Goal: Task Accomplishment & Management: Use online tool/utility

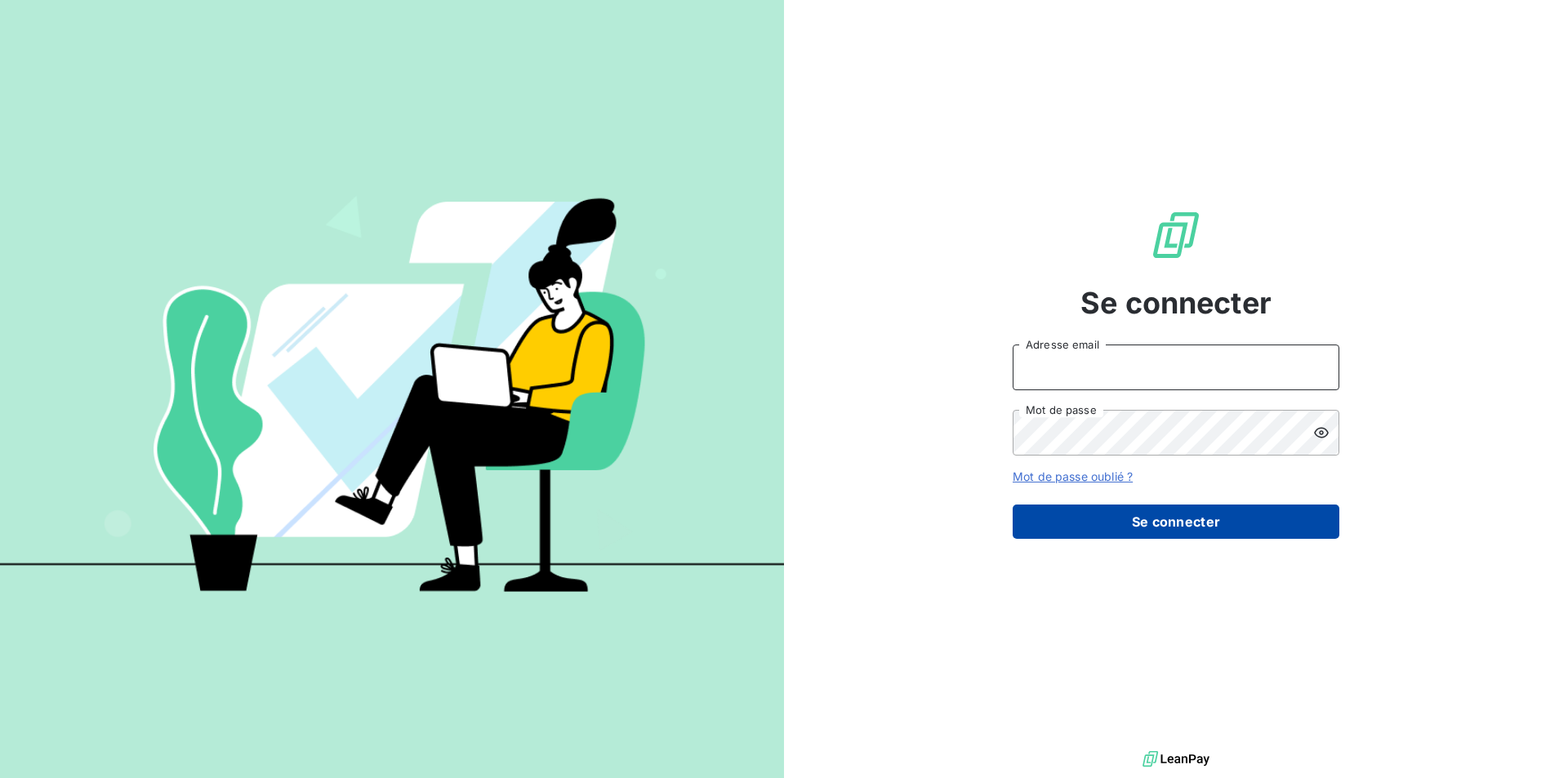
type input "[PERSON_NAME][EMAIL_ADDRESS][DOMAIN_NAME]"
click at [1165, 528] on button "Se connecter" at bounding box center [1175, 521] width 327 height 34
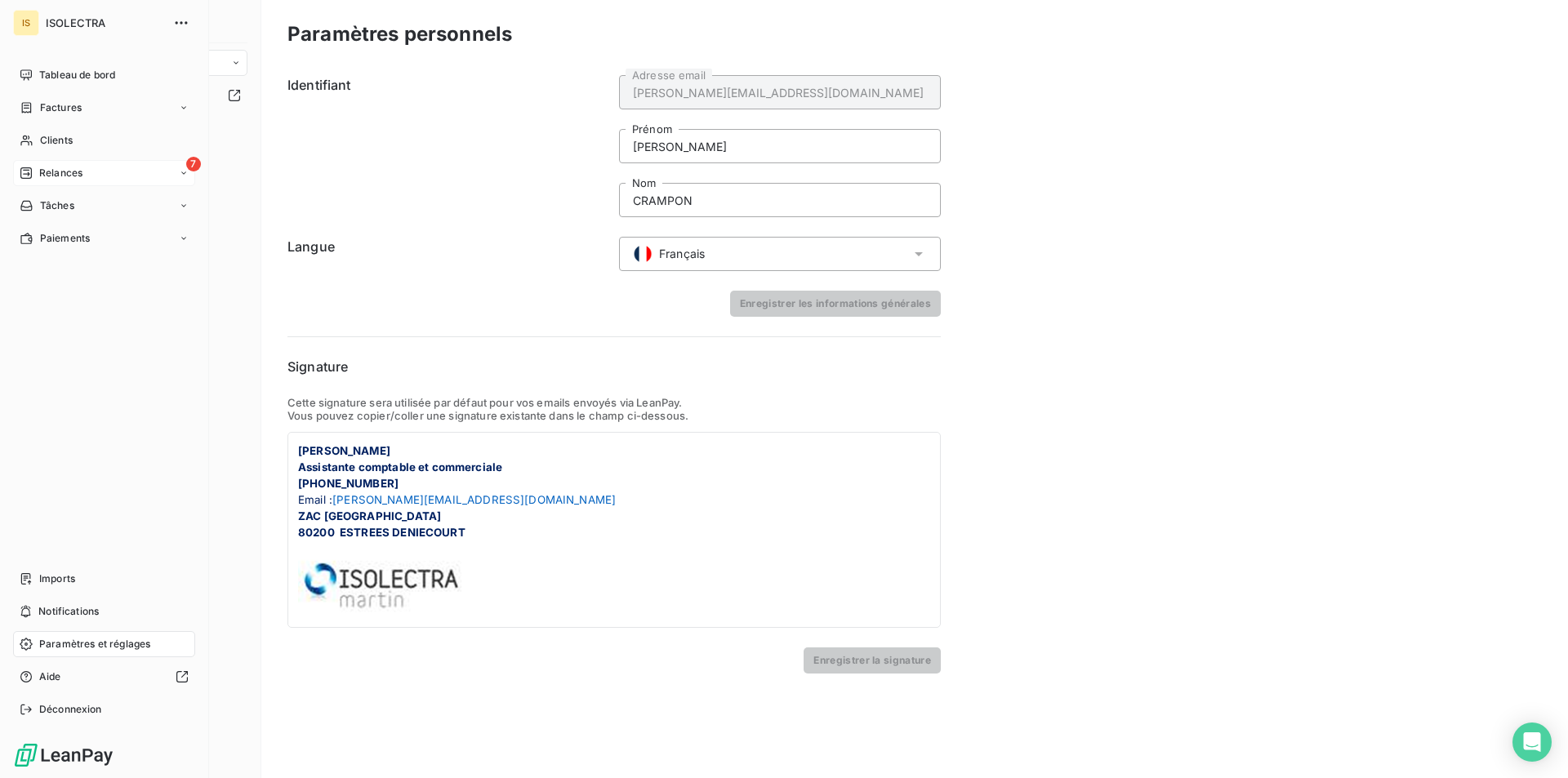
click at [43, 178] on span "Relances" at bounding box center [61, 173] width 43 height 15
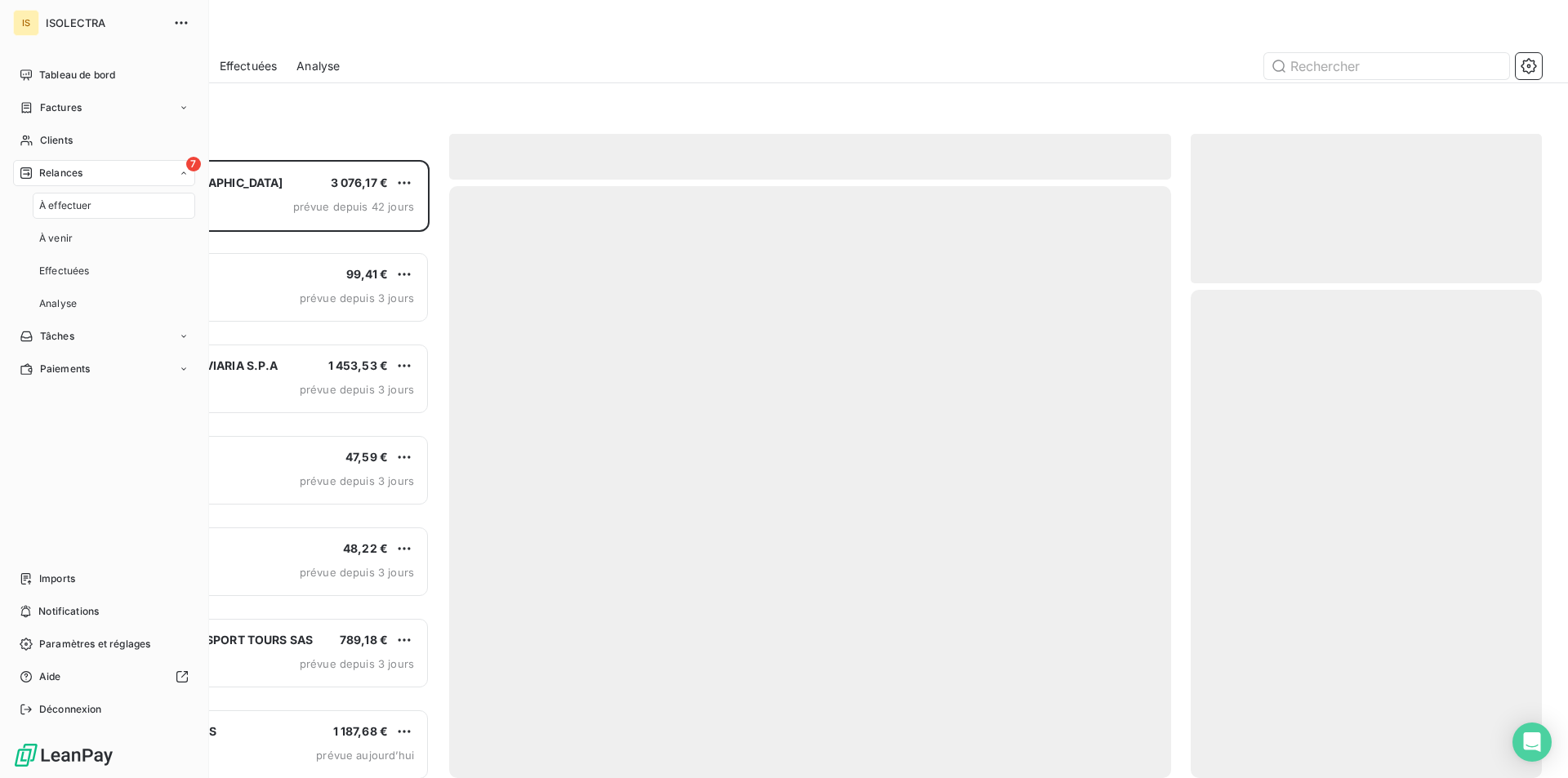
scroll to position [606, 339]
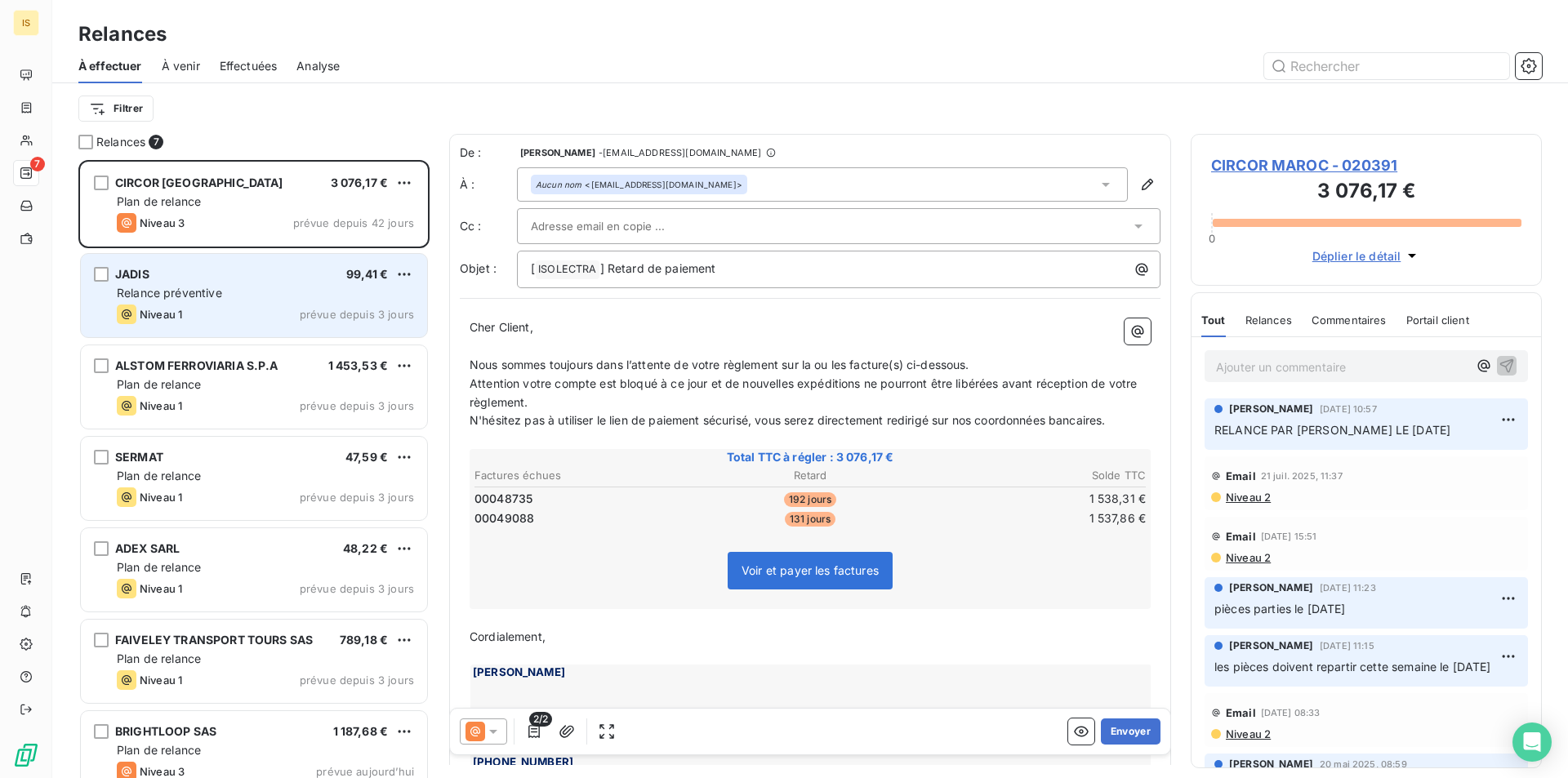
click at [346, 275] on span "99,41 €" at bounding box center [367, 274] width 42 height 14
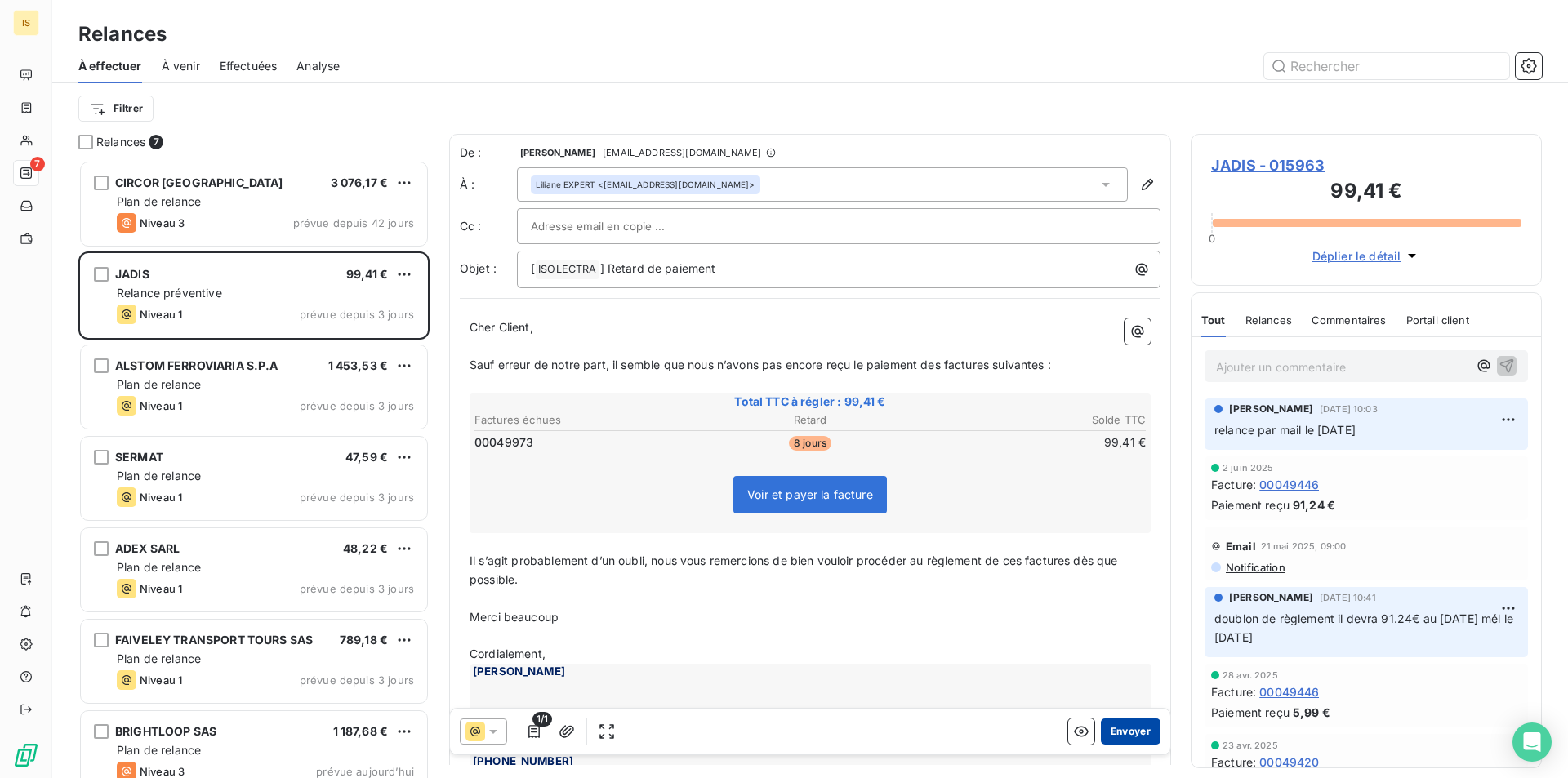
click at [1135, 728] on button "Envoyer" at bounding box center [1130, 731] width 60 height 26
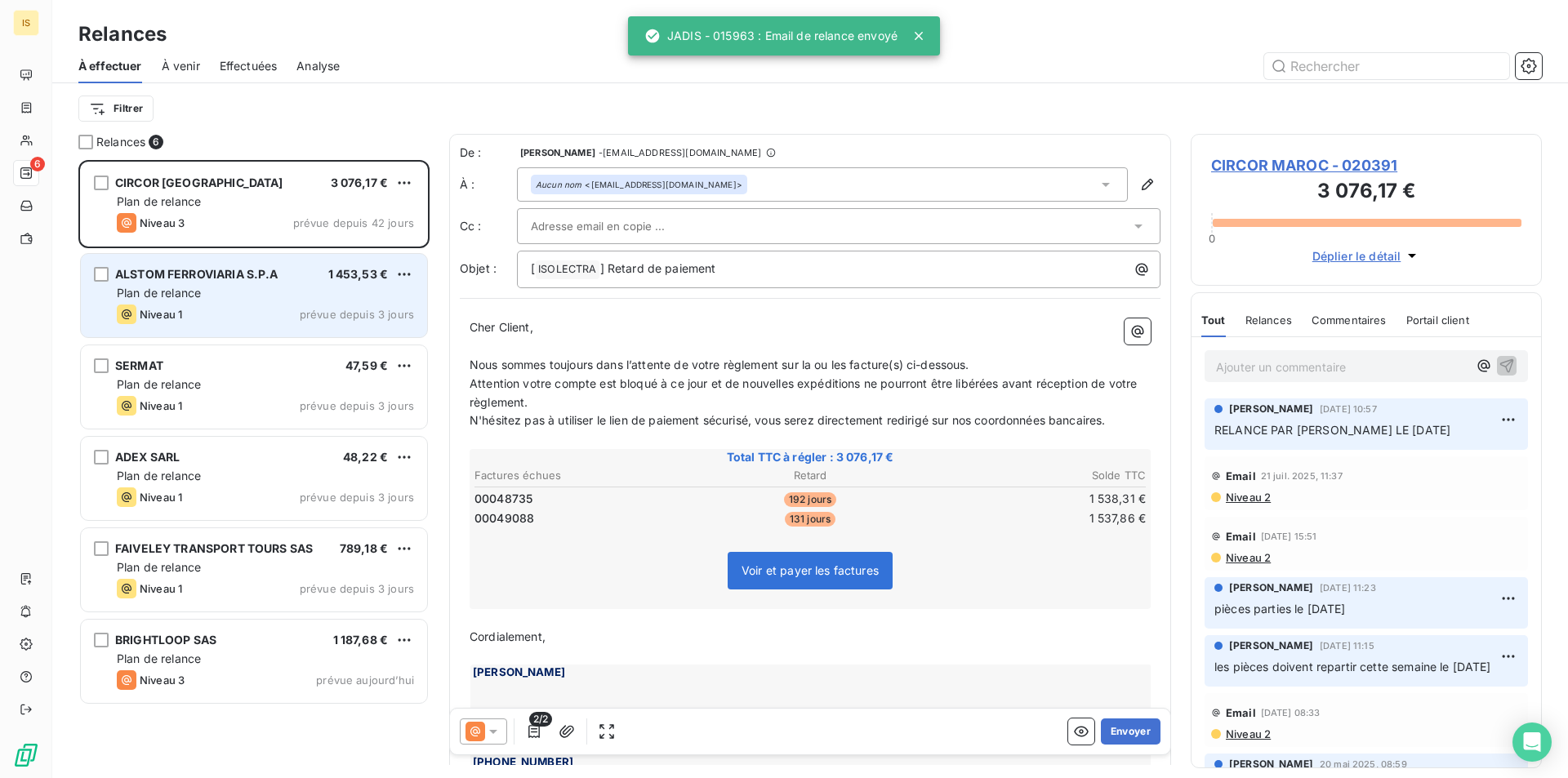
click at [238, 255] on div "ALSTOM FERROVIARIA S.P.A 1 453,53 € Plan de relance Niveau 1 prévue depuis 3 jo…" at bounding box center [254, 295] width 346 height 83
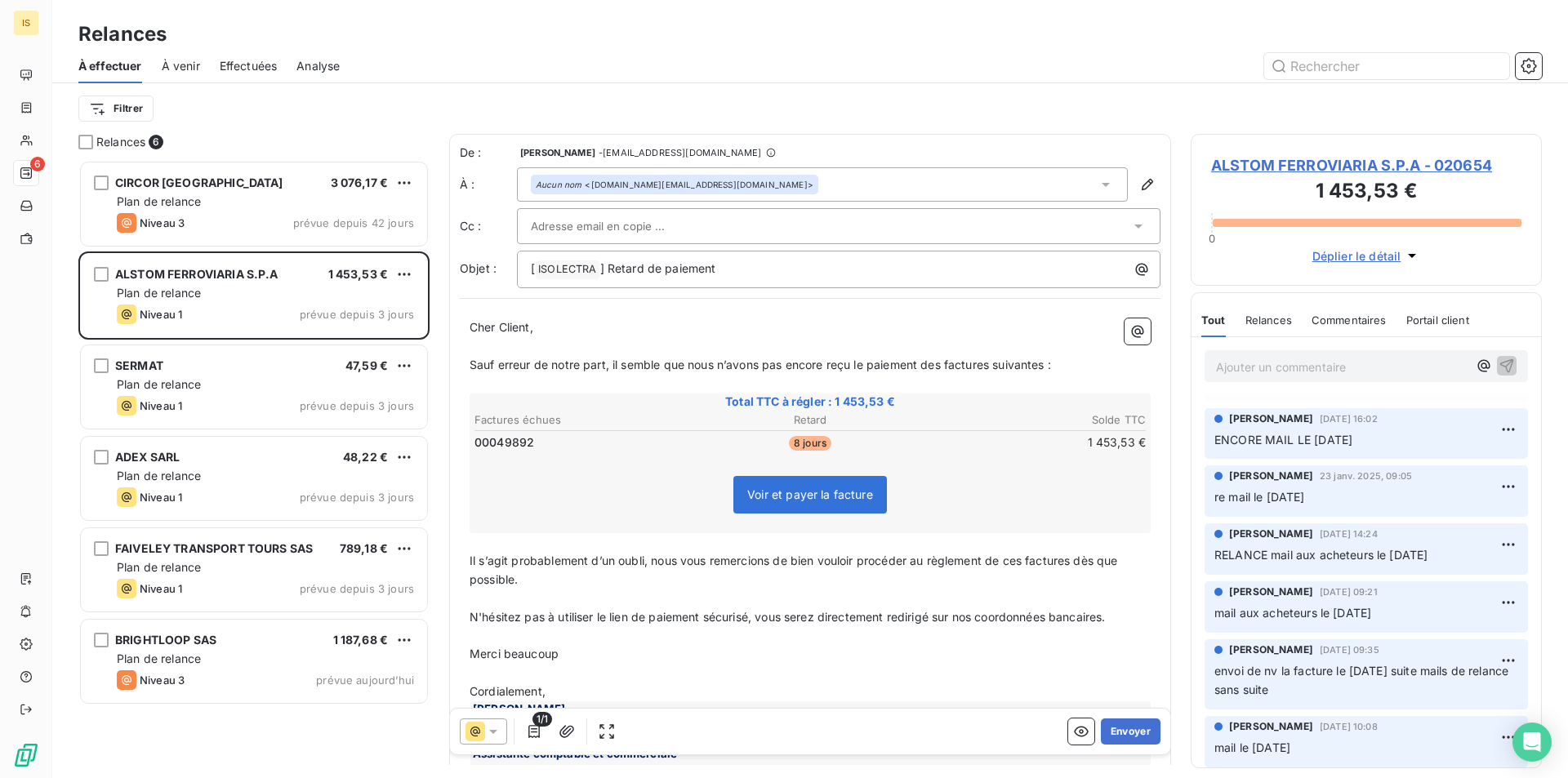
scroll to position [245, 0]
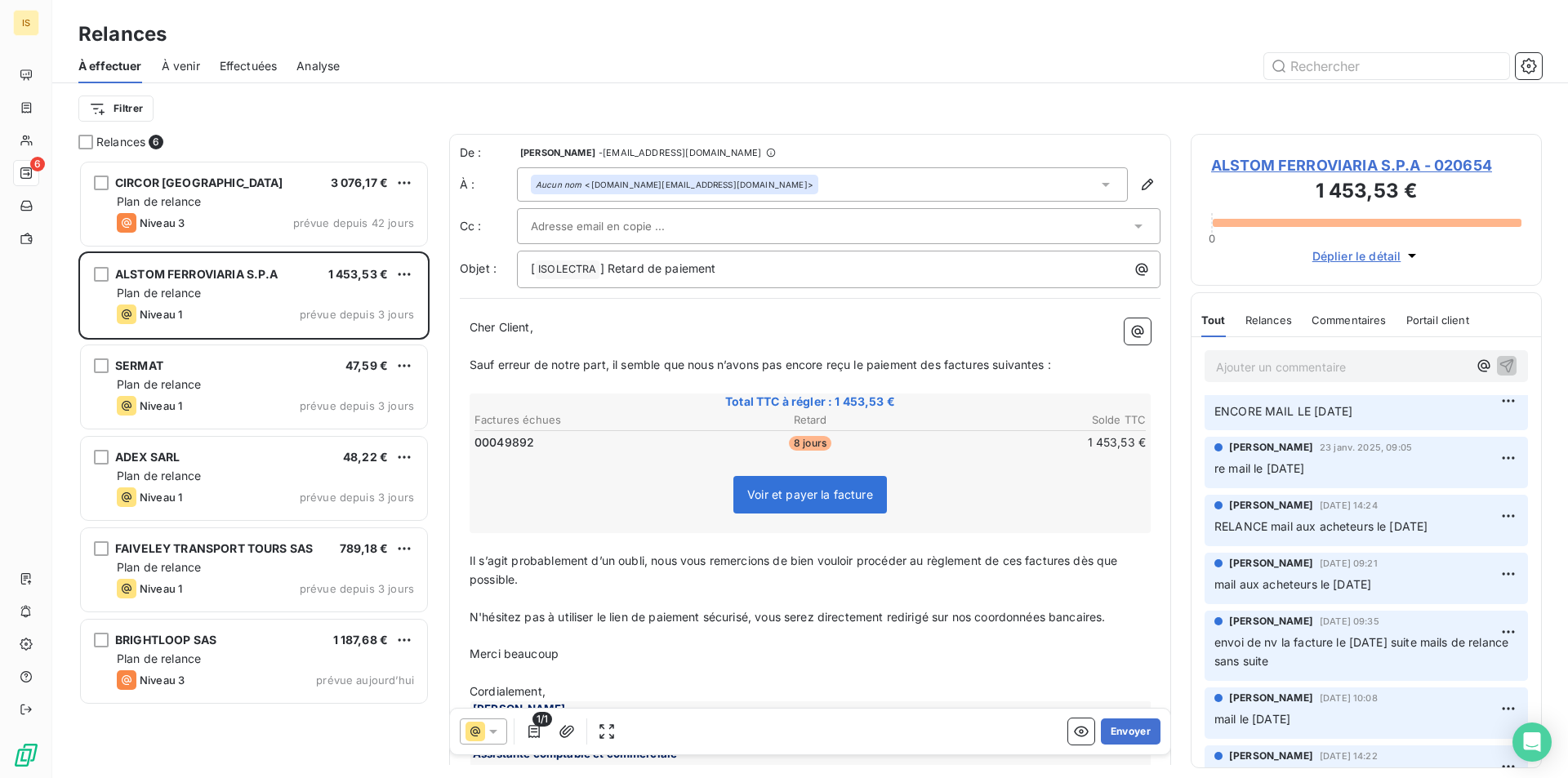
click at [656, 222] on input "text" at bounding box center [618, 226] width 176 height 24
click at [559, 222] on input "text" at bounding box center [618, 226] width 176 height 24
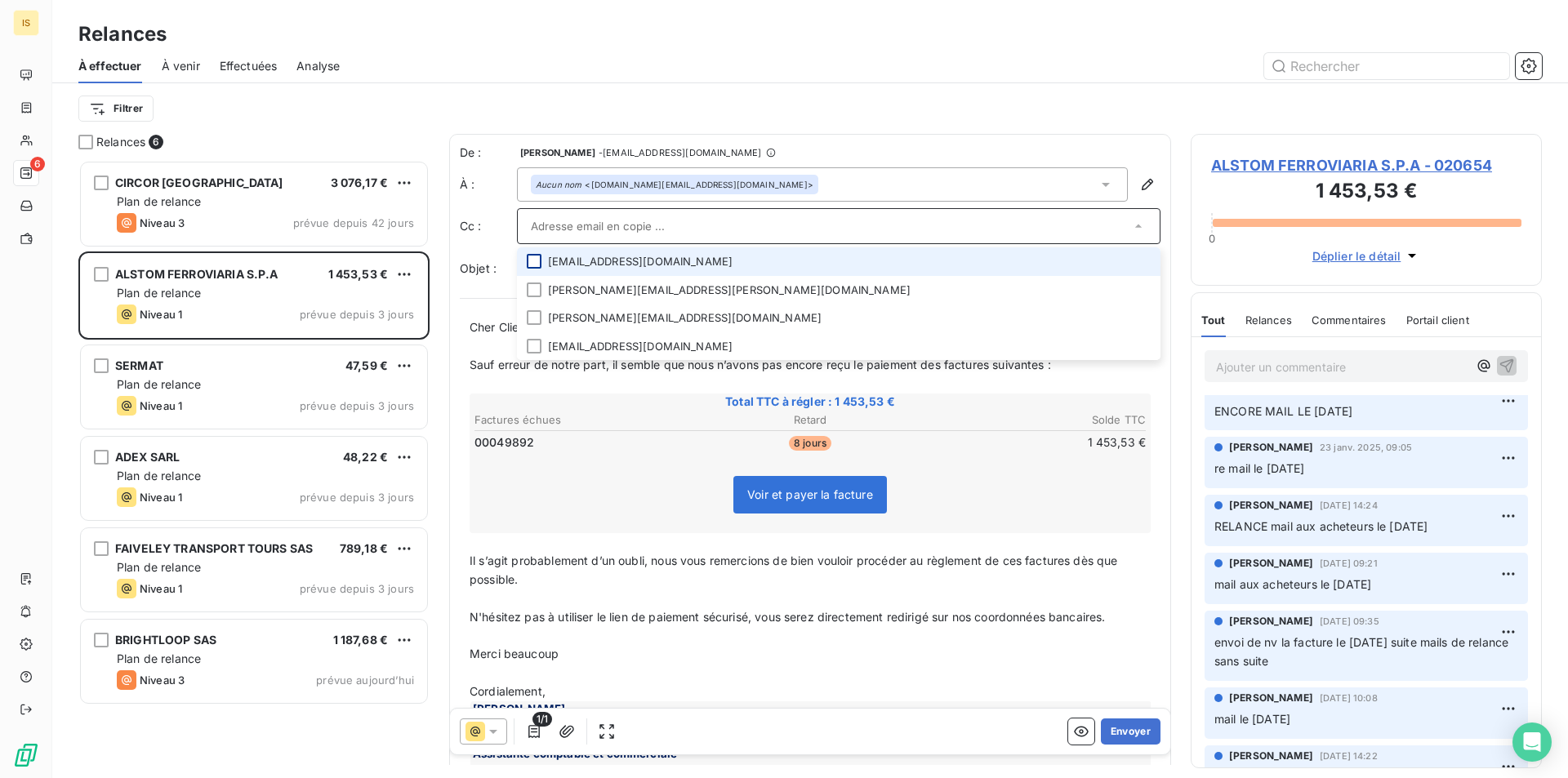
click at [539, 260] on div at bounding box center [534, 262] width 15 height 15
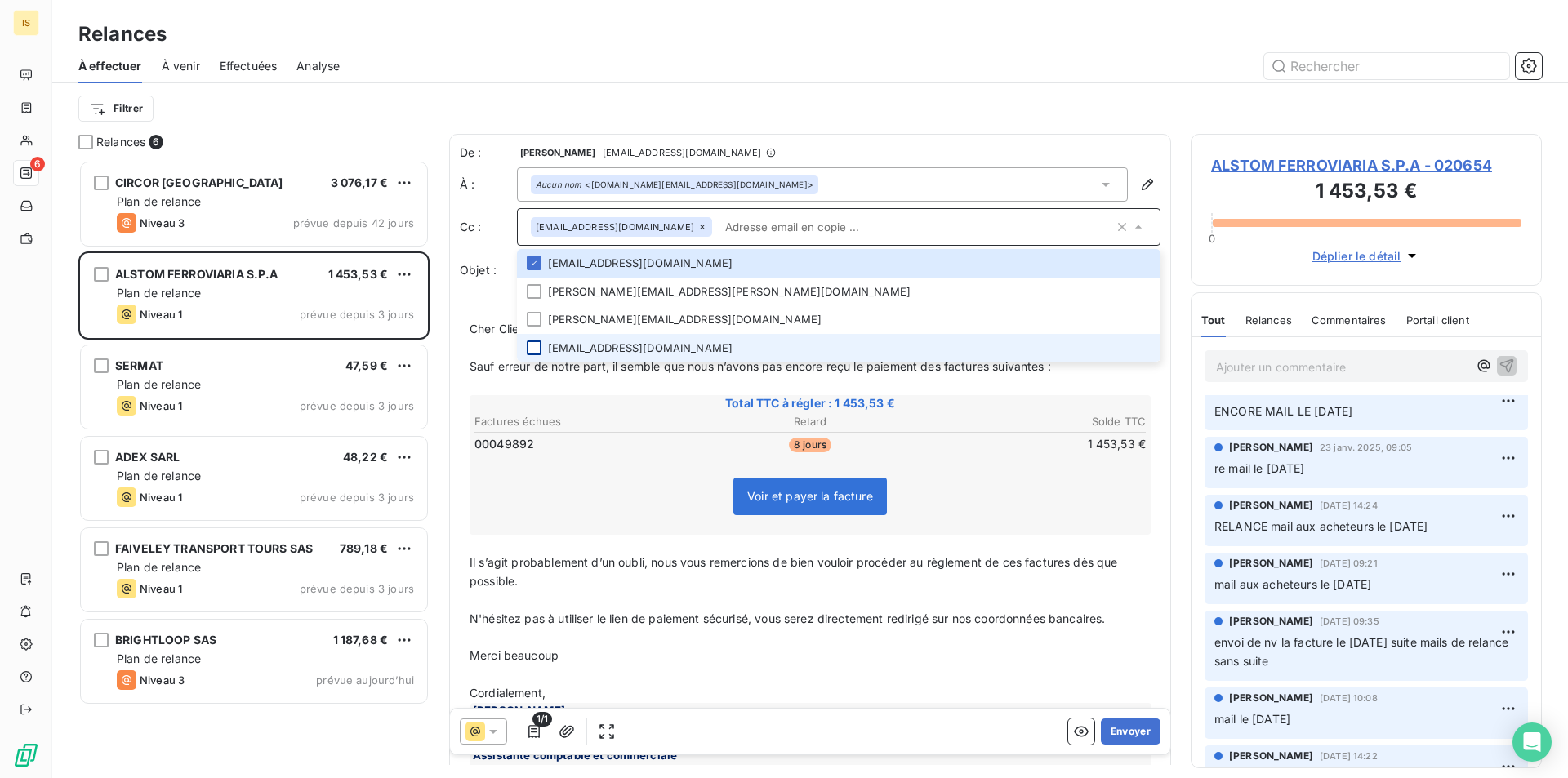
click at [539, 347] on div at bounding box center [534, 348] width 15 height 15
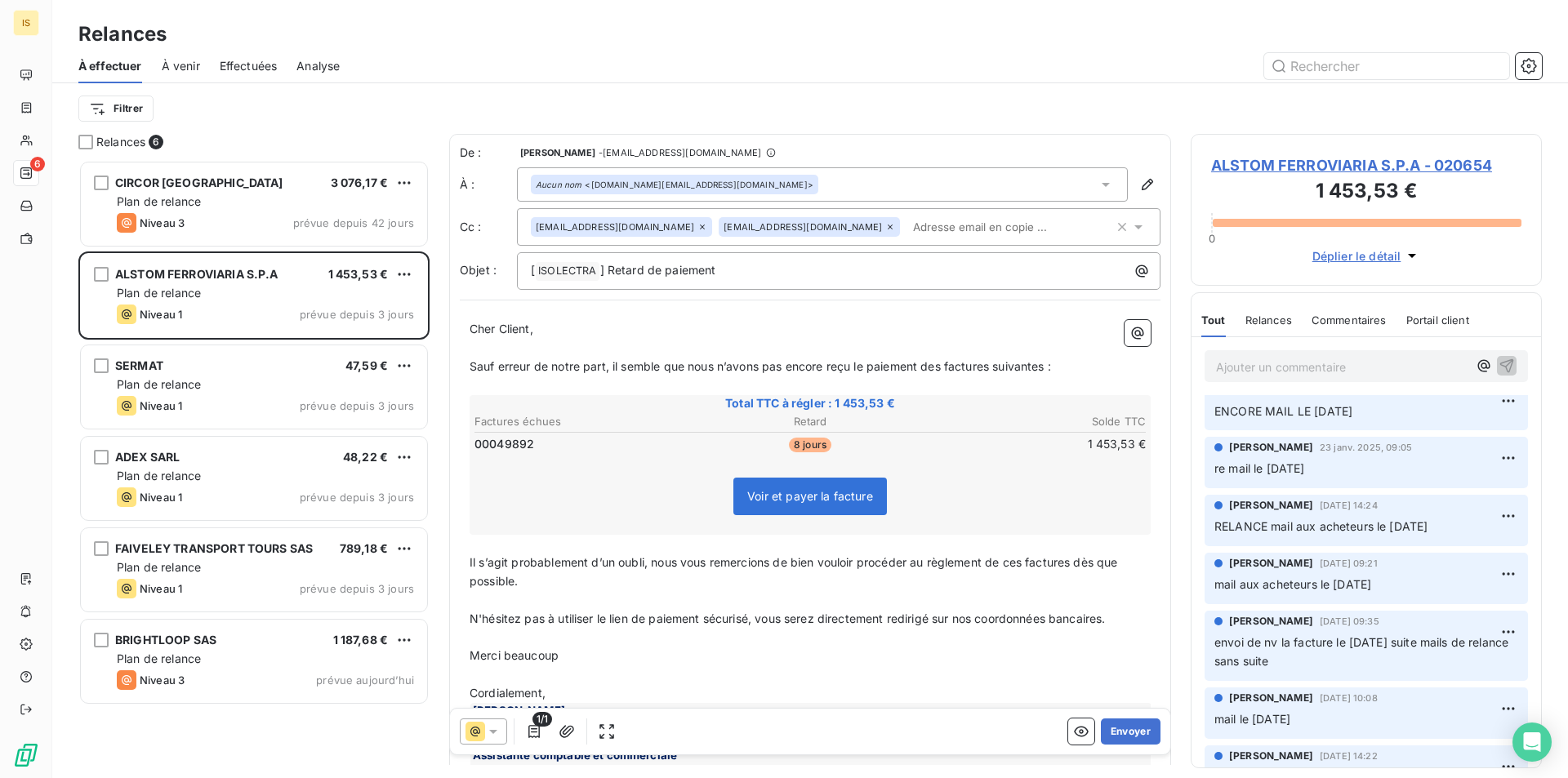
click at [1112, 395] on p "﻿" at bounding box center [809, 385] width 681 height 19
click at [1118, 724] on button "Envoyer" at bounding box center [1130, 731] width 60 height 26
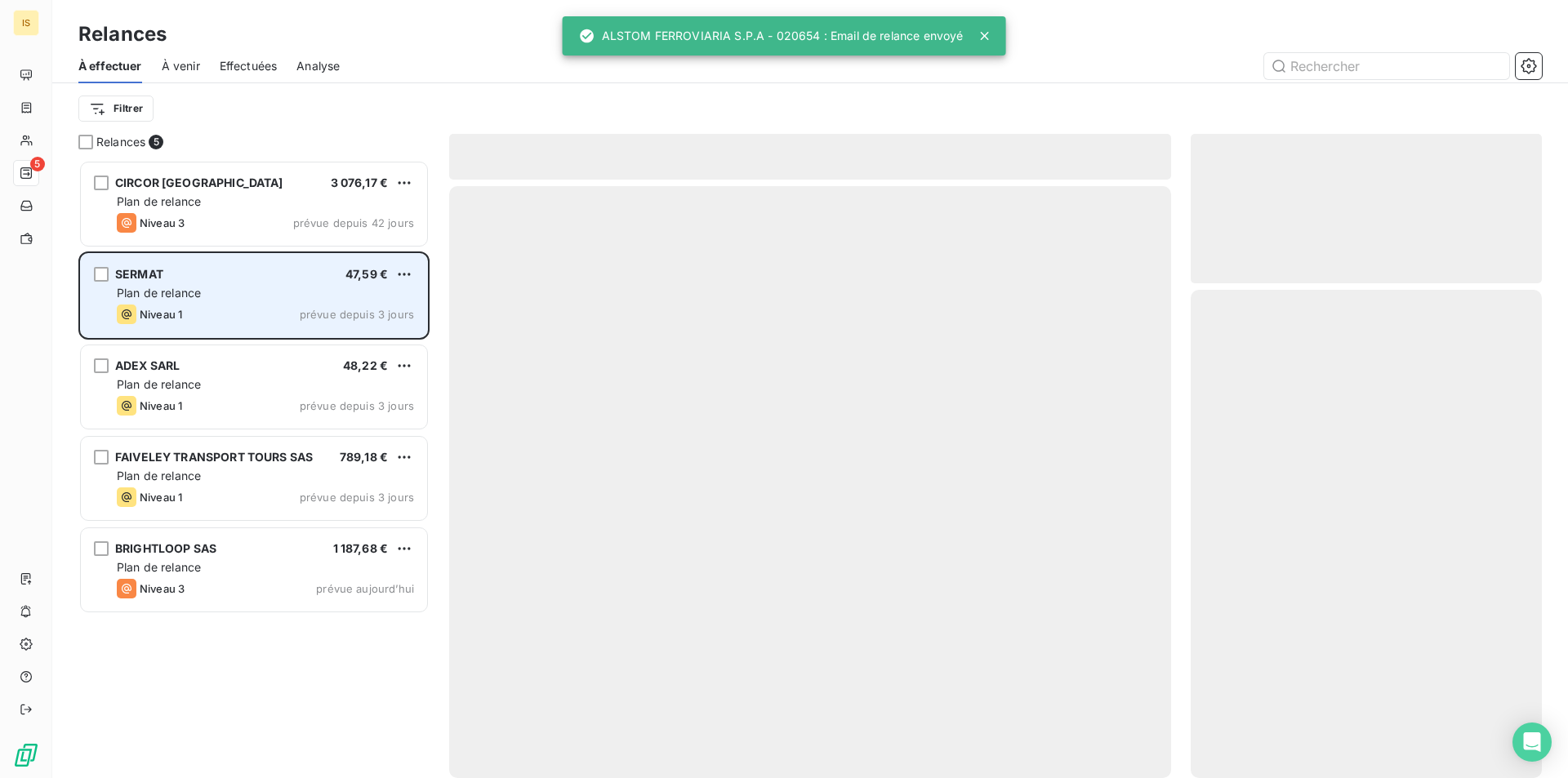
click at [292, 302] on div "SERMAT 47,59 € Plan de relance Niveau 1 prévue depuis 3 jours" at bounding box center [254, 295] width 346 height 83
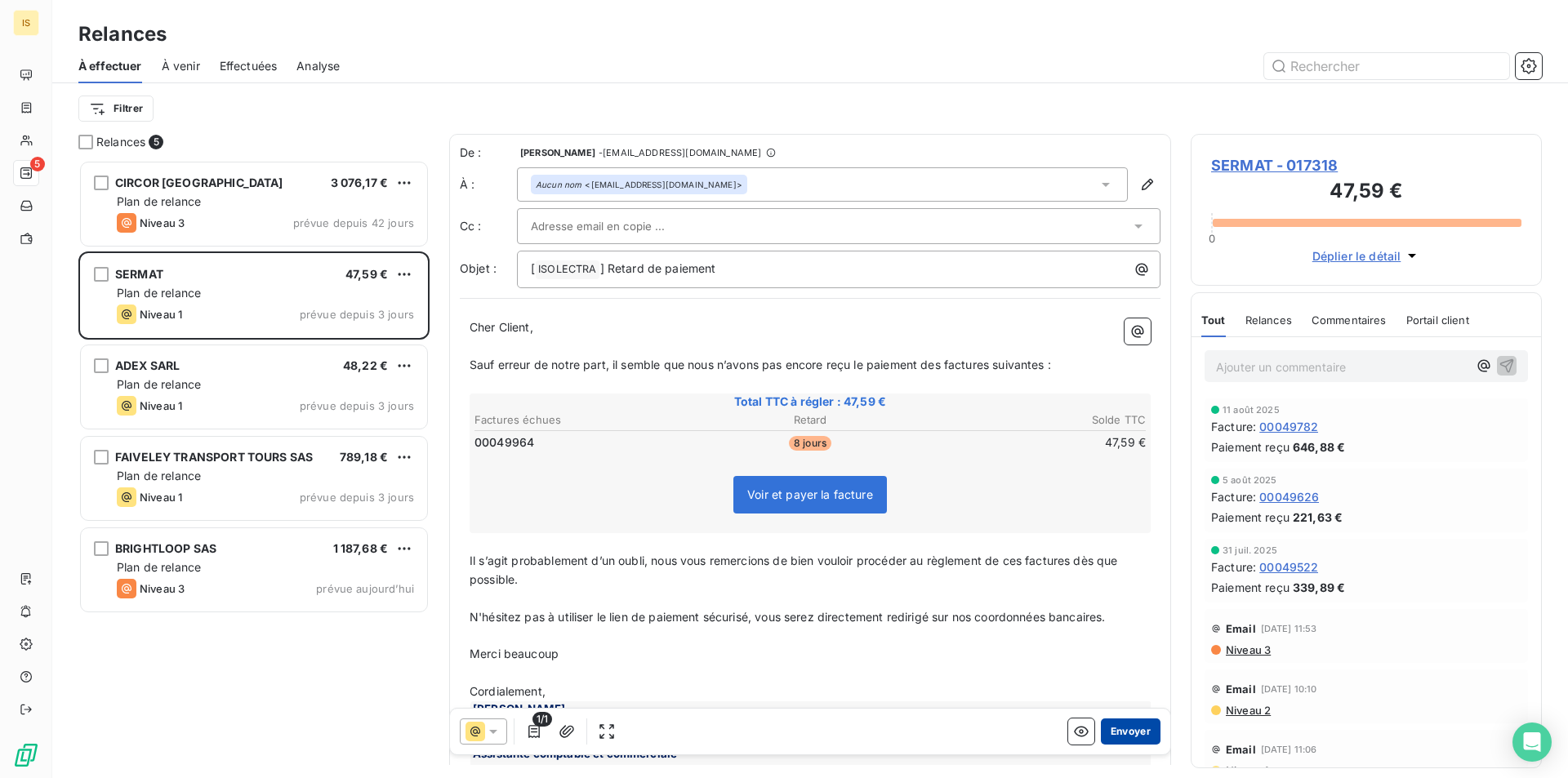
click at [1118, 726] on button "Envoyer" at bounding box center [1130, 731] width 60 height 26
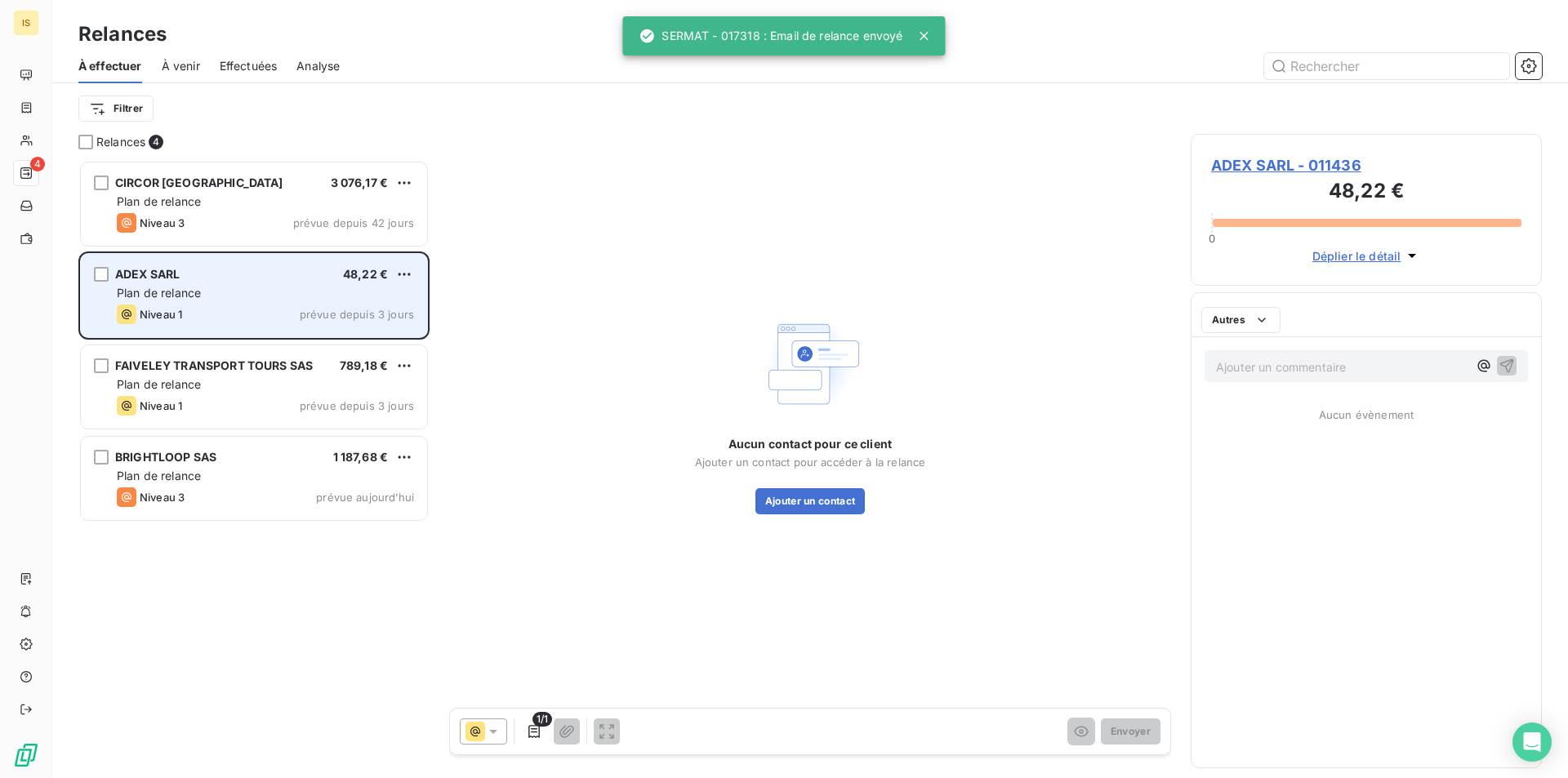
click at [238, 302] on div "ADEX SARL 48,22 € Plan de relance Niveau 1 prévue depuis 3 jours" at bounding box center [254, 295] width 346 height 83
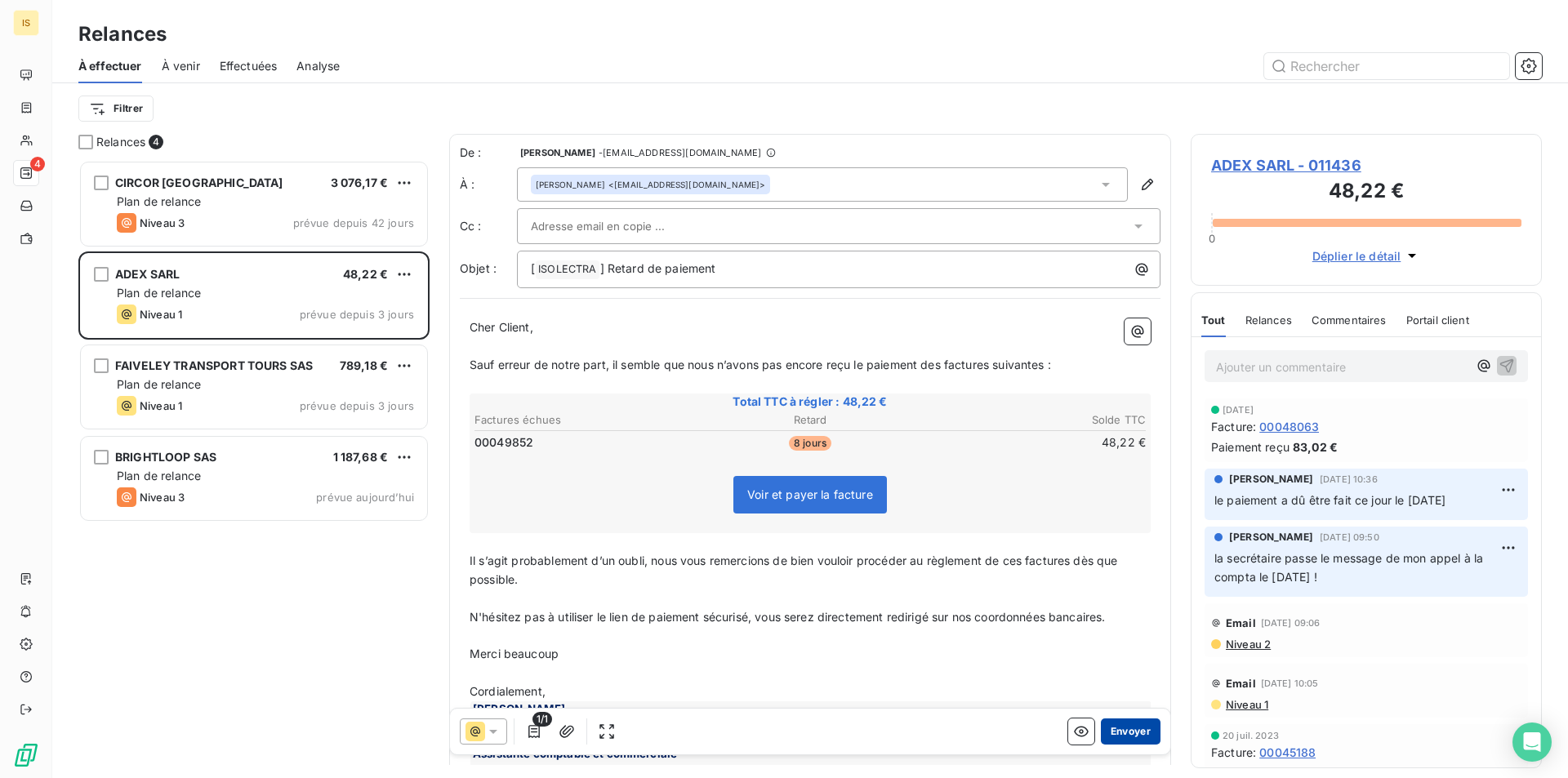
click at [1101, 732] on button "Envoyer" at bounding box center [1130, 731] width 60 height 26
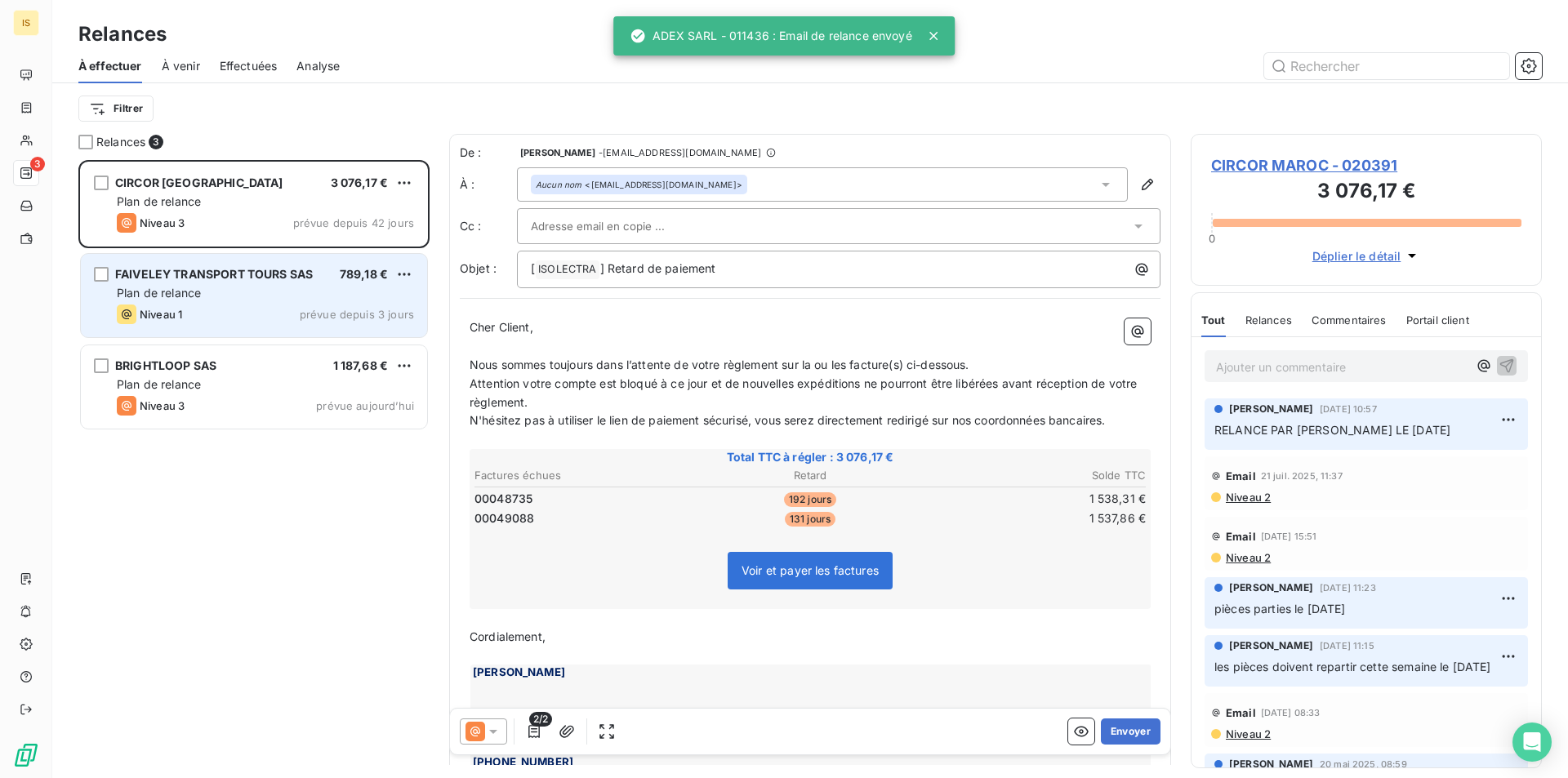
click at [269, 297] on div "Plan de relance" at bounding box center [264, 293] width 297 height 17
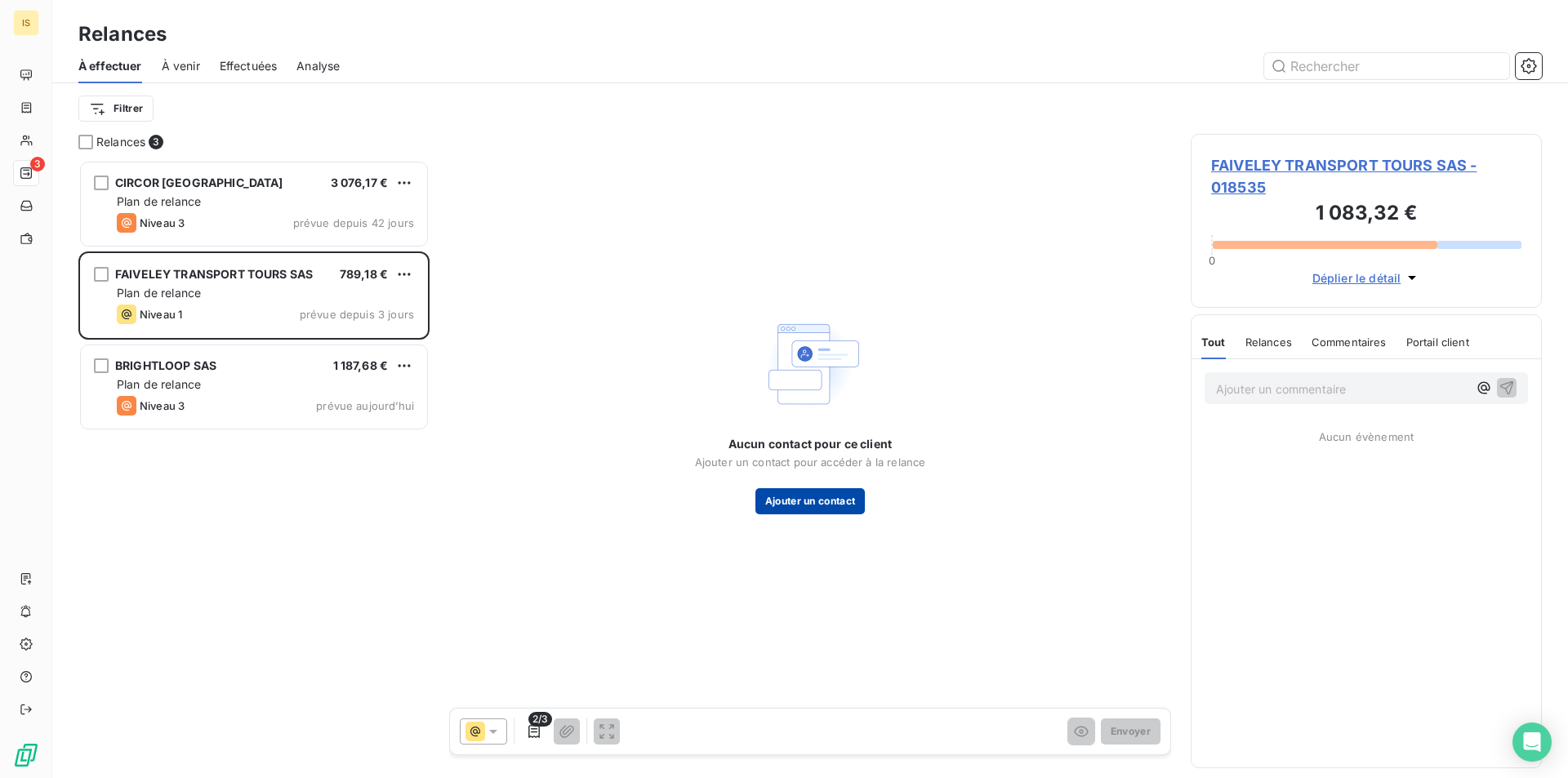
click at [820, 503] on button "Ajouter un contact" at bounding box center [810, 501] width 110 height 26
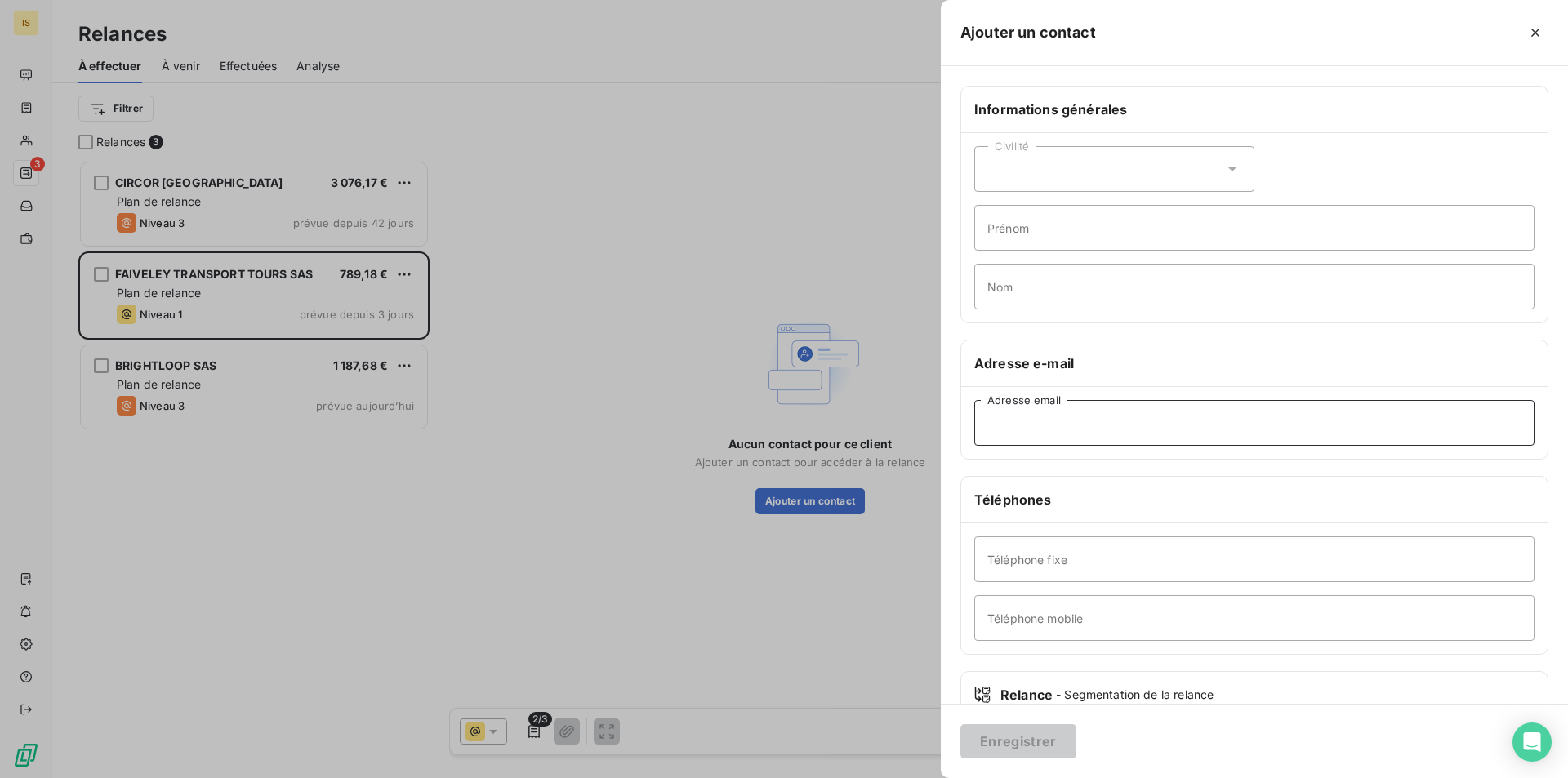
paste input "[EMAIL_ADDRESS][DOMAIN_NAME]"
click at [1006, 427] on input "[EMAIL_ADDRESS][DOMAIN_NAME]" at bounding box center [1254, 423] width 561 height 46
type input "[EMAIL_ADDRESS][DOMAIN_NAME]"
click at [992, 752] on button "Enregistrer" at bounding box center [1018, 741] width 116 height 34
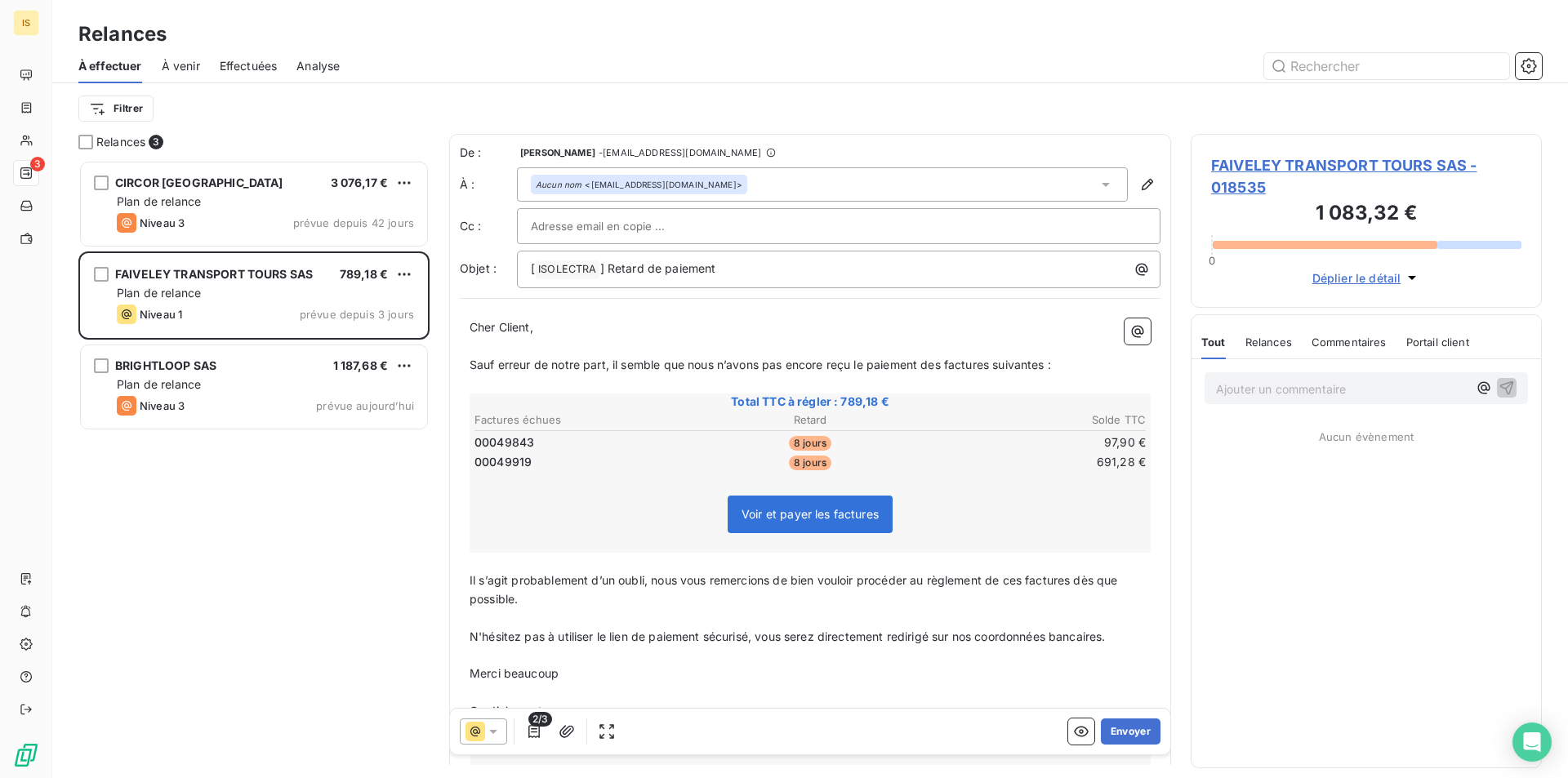
drag, startPoint x: 558, startPoint y: 211, endPoint x: 546, endPoint y: 225, distance: 18.4
click at [544, 229] on input "text" at bounding box center [618, 226] width 176 height 24
paste input "[PERSON_NAME][EMAIL_ADDRESS][DOMAIN_NAME]"
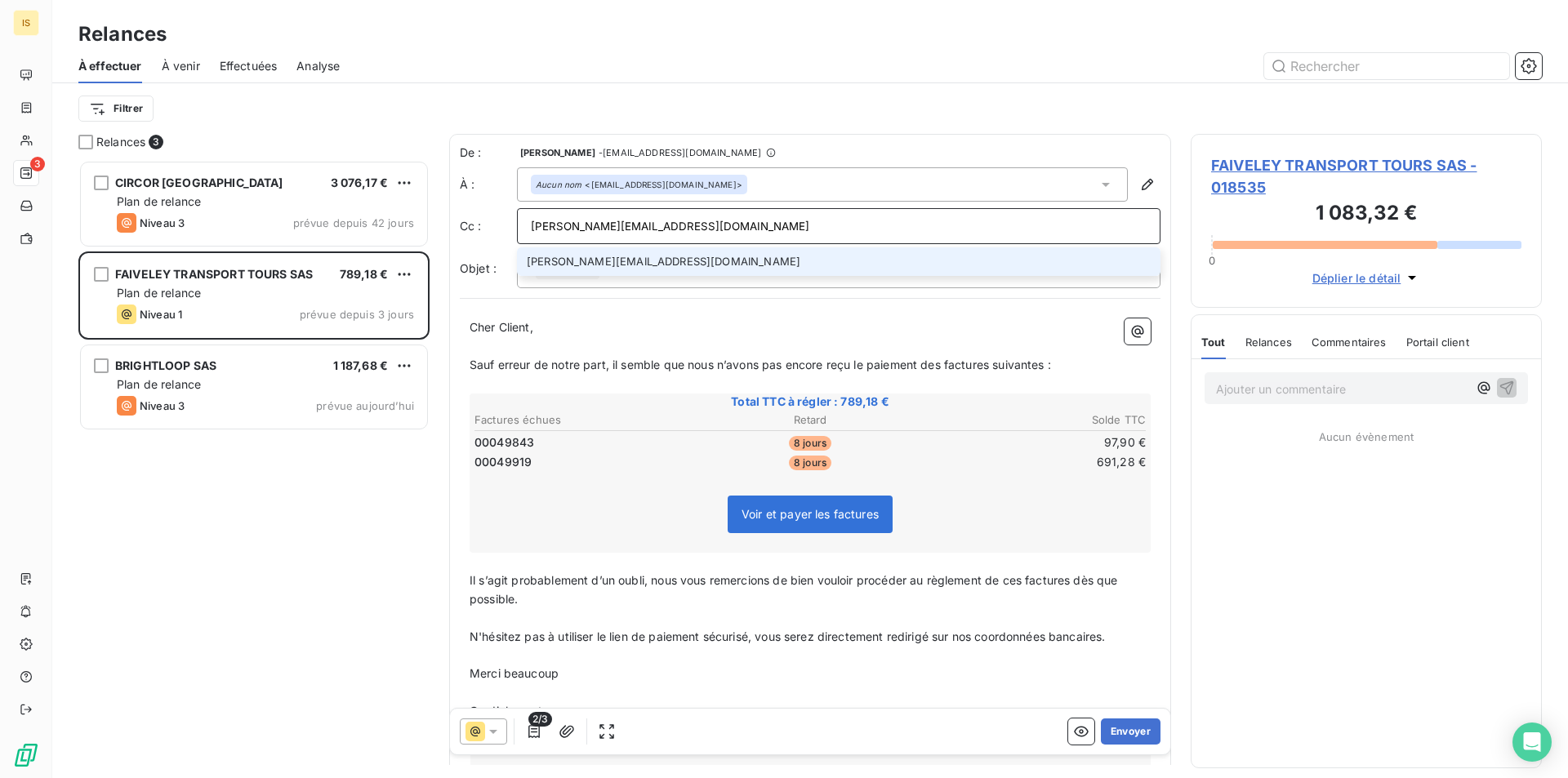
type input "[PERSON_NAME][EMAIL_ADDRESS][DOMAIN_NAME]"
click at [619, 265] on li "[PERSON_NAME][EMAIL_ADDRESS][DOMAIN_NAME]" at bounding box center [838, 262] width 643 height 29
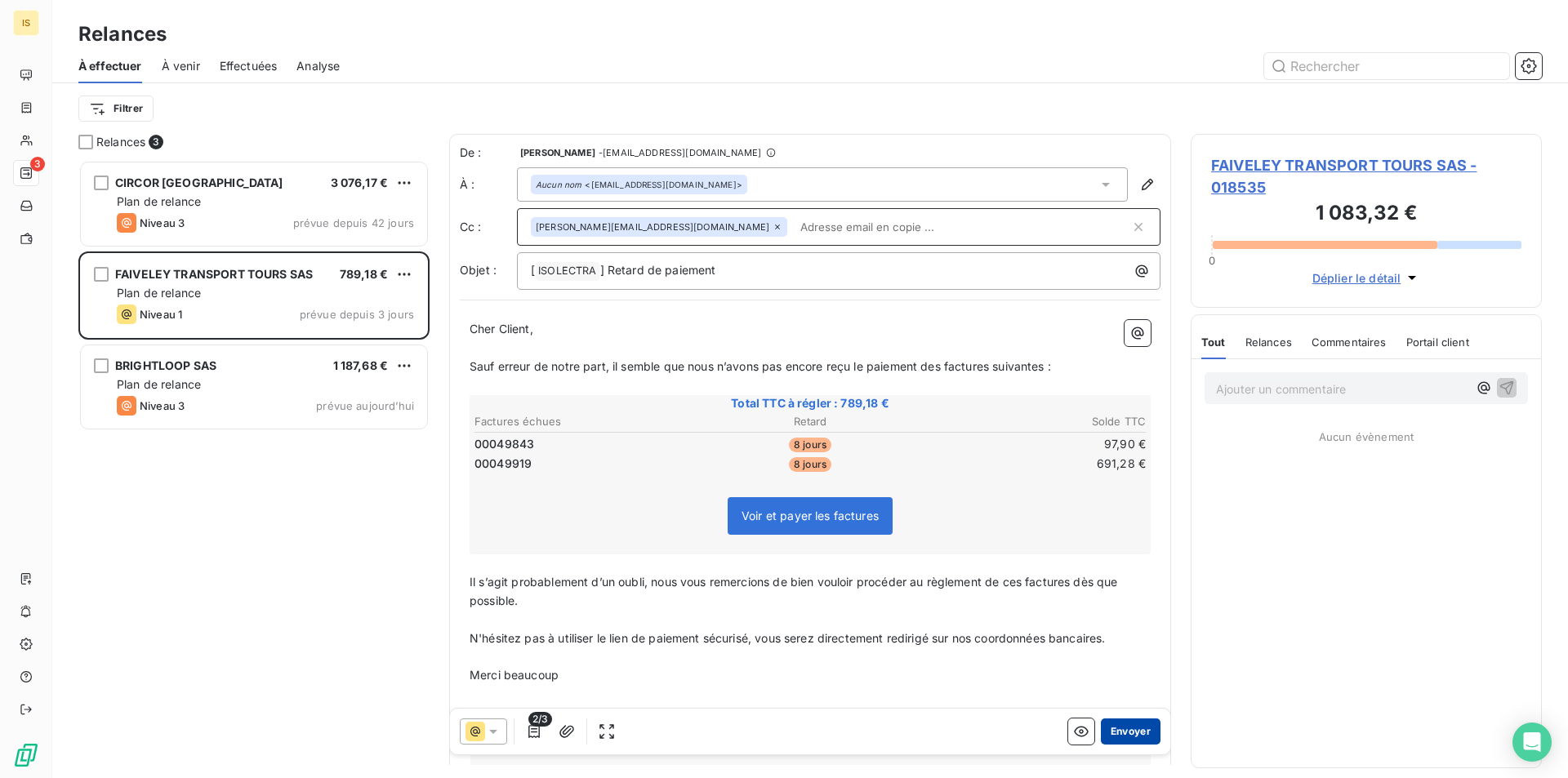
click at [1101, 729] on button "Envoyer" at bounding box center [1130, 731] width 60 height 26
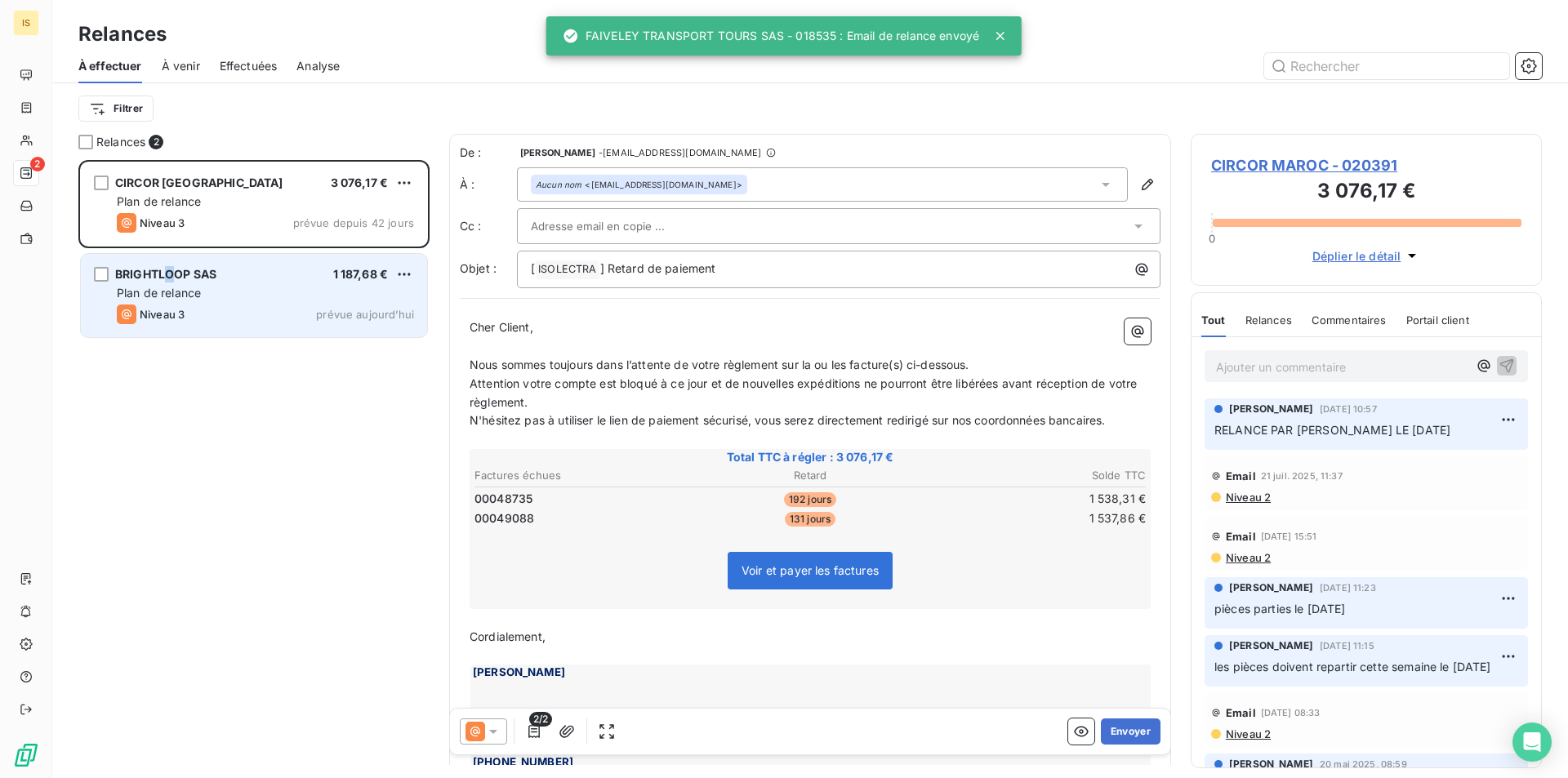
drag, startPoint x: 175, startPoint y: 278, endPoint x: 169, endPoint y: 269, distance: 10.8
click at [169, 270] on span "BRIGHTLOOP SAS" at bounding box center [166, 274] width 101 height 14
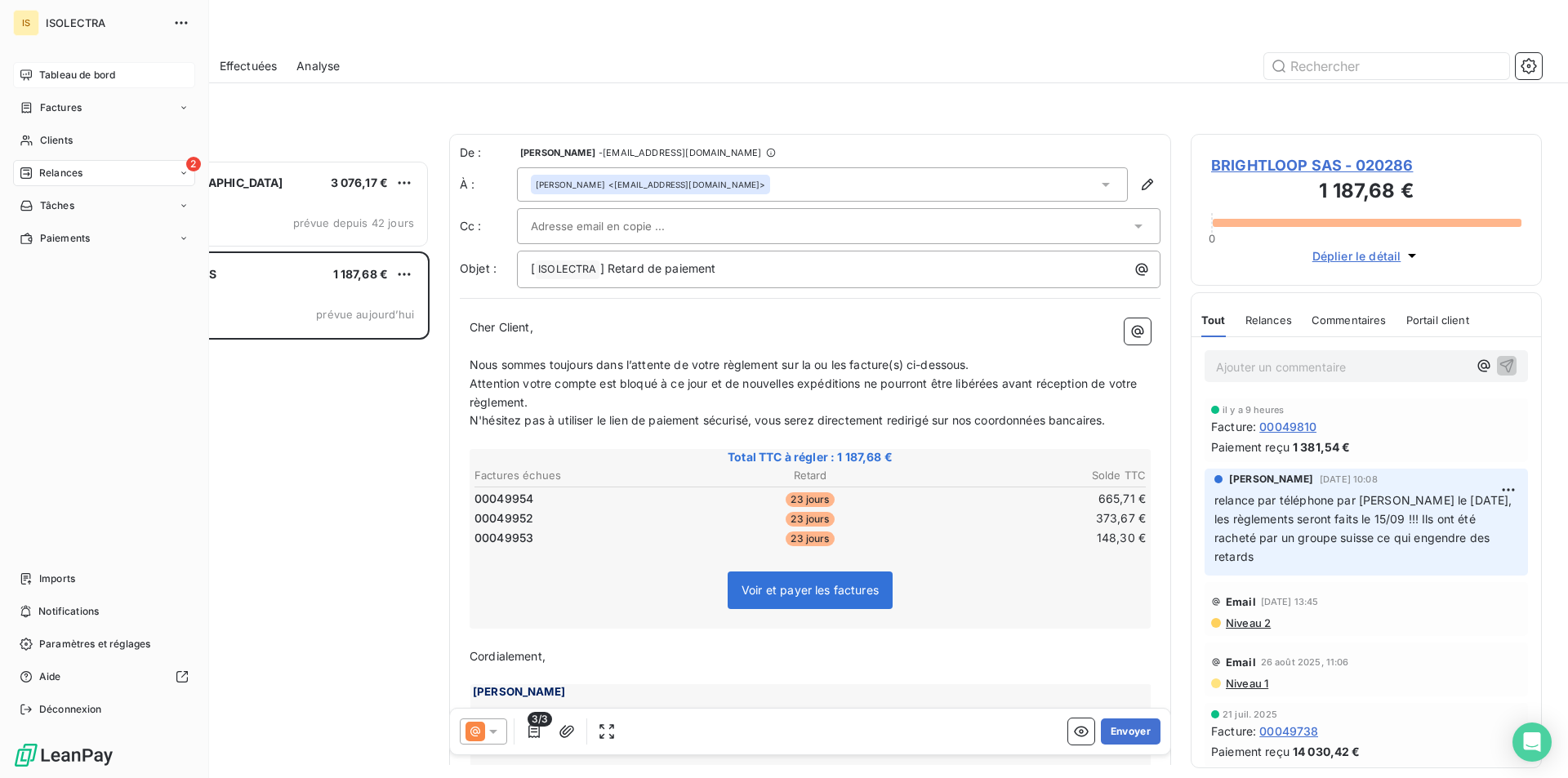
click at [76, 77] on span "Tableau de bord" at bounding box center [77, 75] width 76 height 15
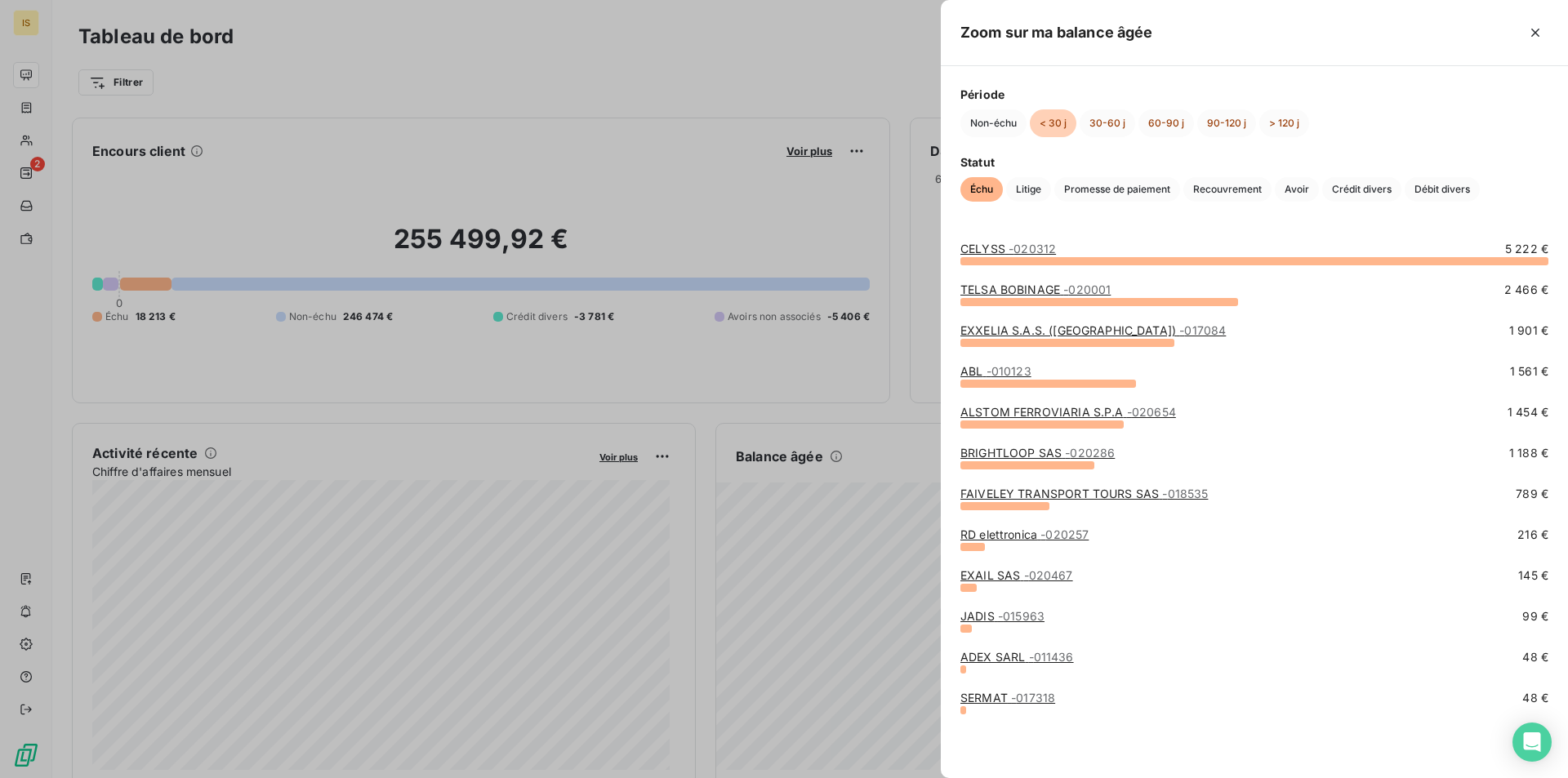
click at [980, 245] on link "CELYSS - 020312" at bounding box center [1007, 248] width 96 height 14
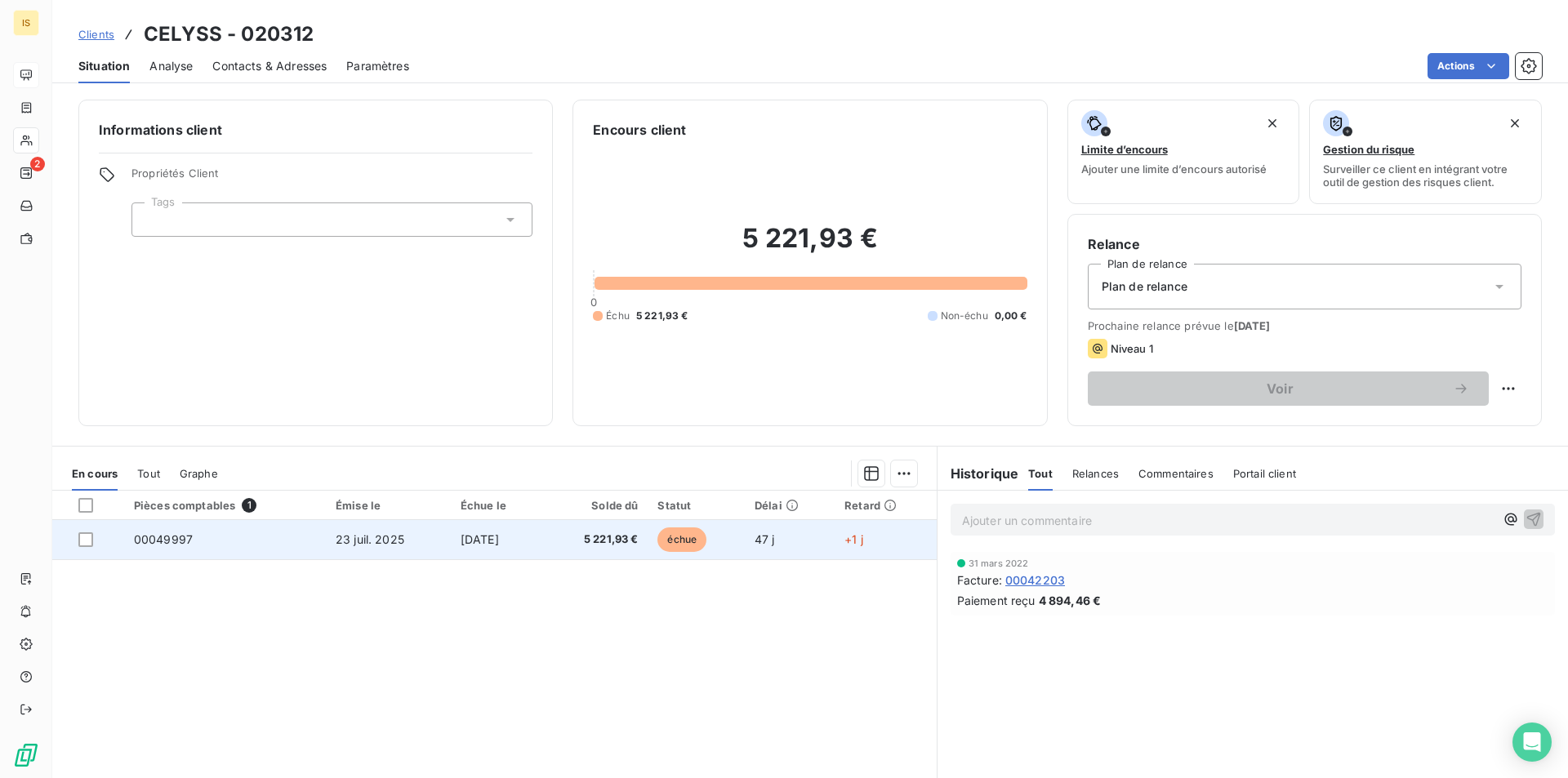
click at [572, 545] on span "5 221,93 €" at bounding box center [595, 540] width 85 height 17
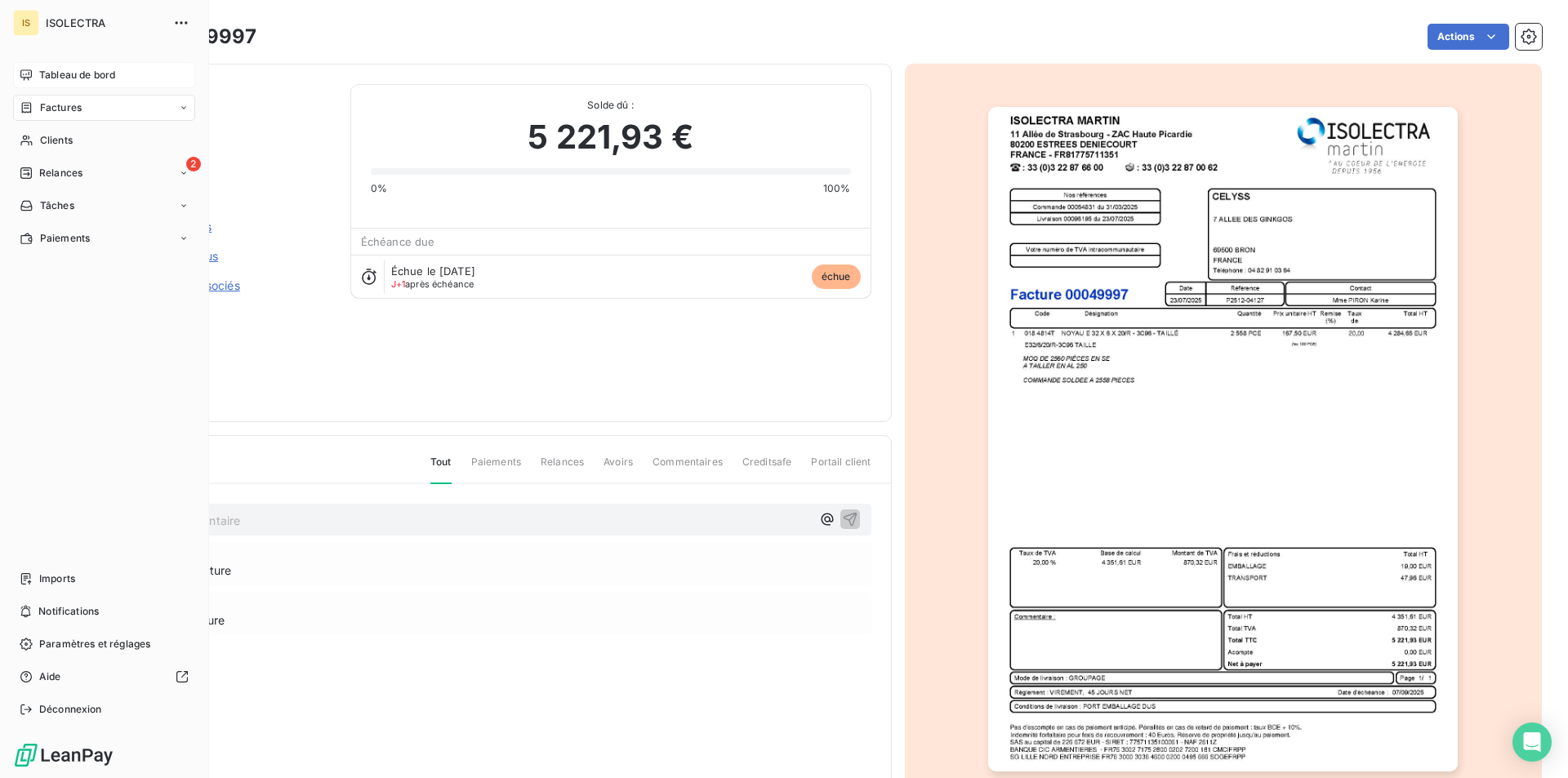
click at [43, 75] on span "Tableau de bord" at bounding box center [77, 75] width 76 height 15
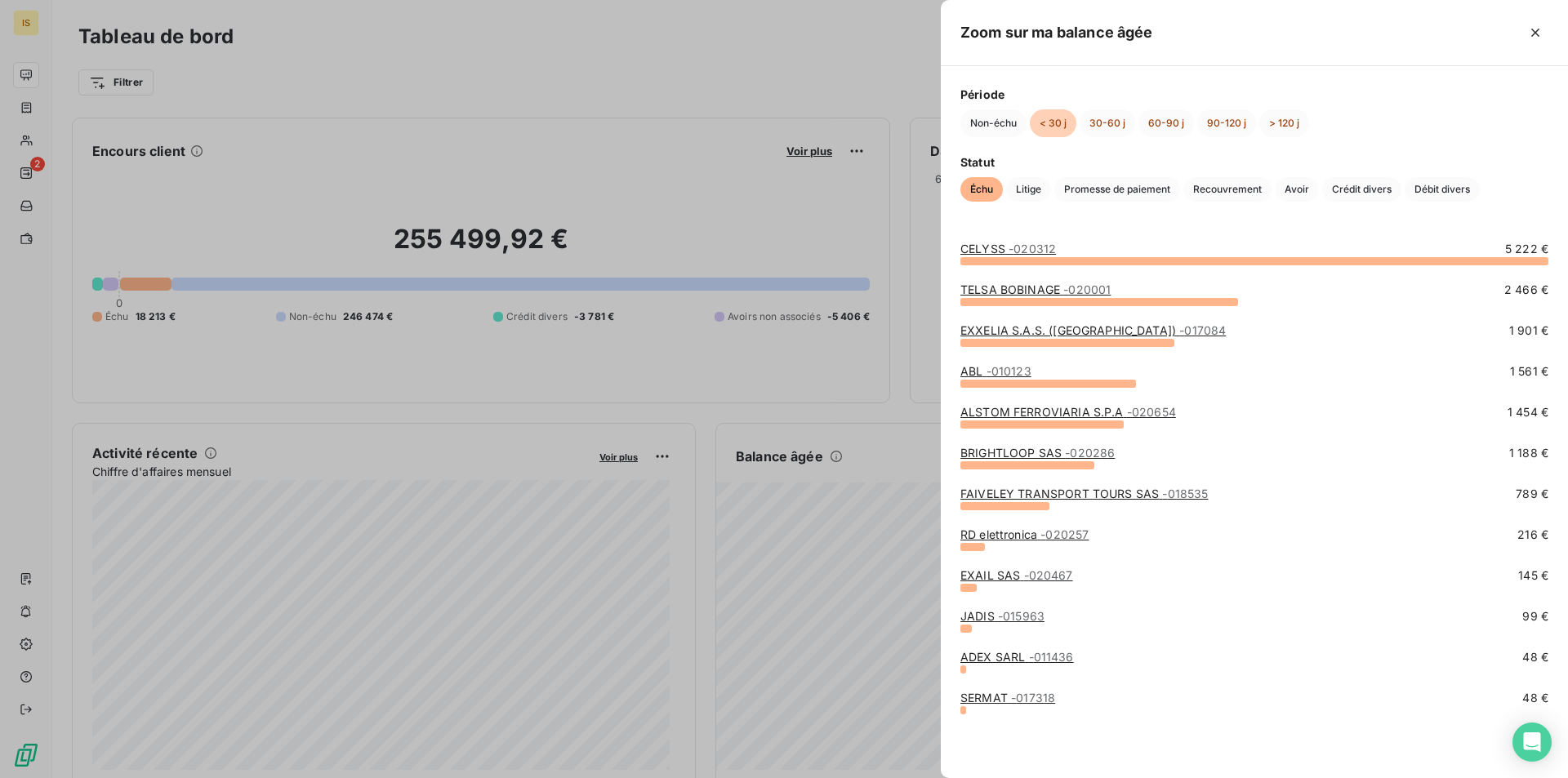
click at [1076, 329] on link "EXXELIA S.A.S. (ILLANGE) - 017084" at bounding box center [1092, 329] width 265 height 14
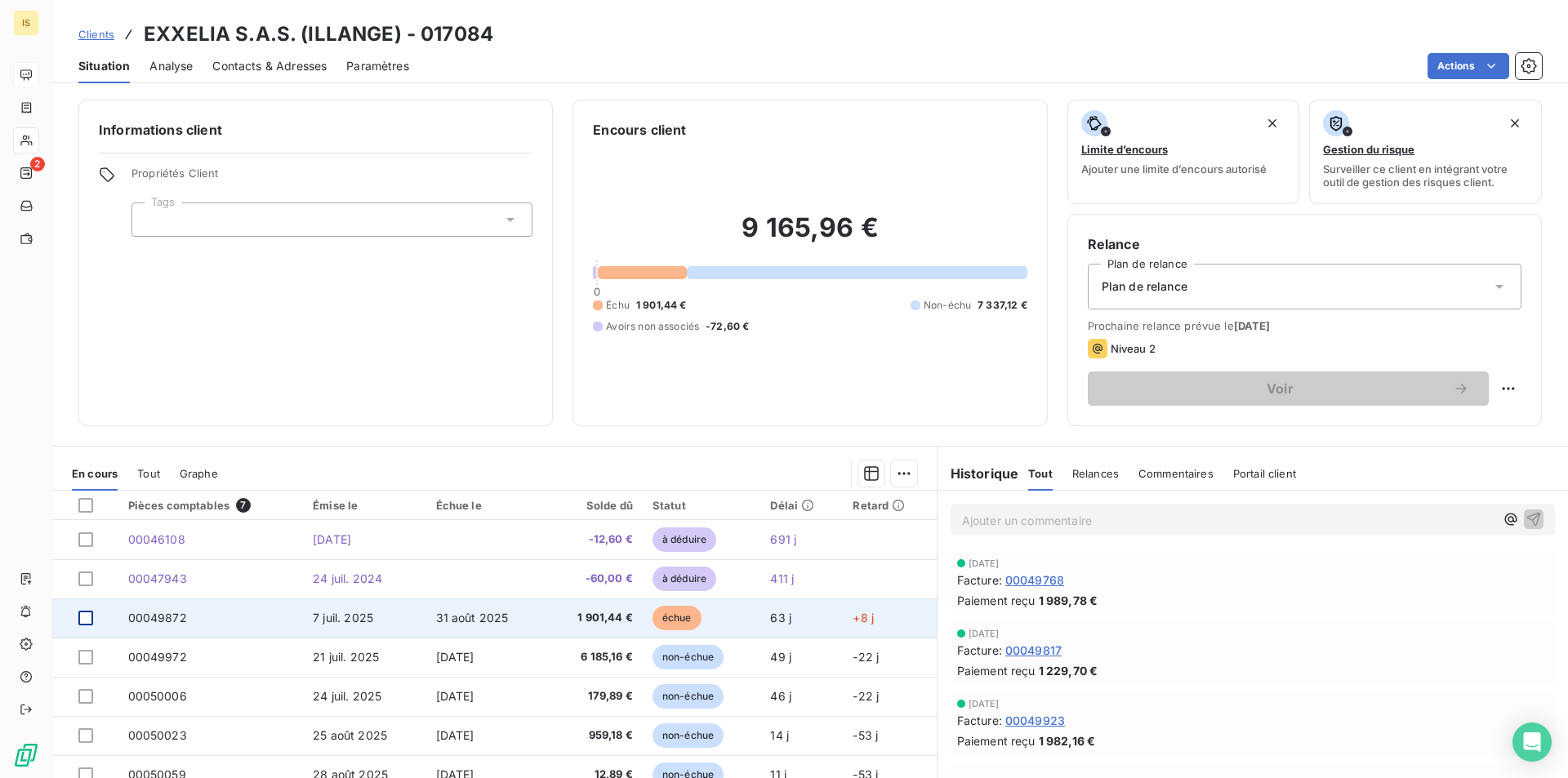
click at [80, 624] on div at bounding box center [86, 618] width 15 height 15
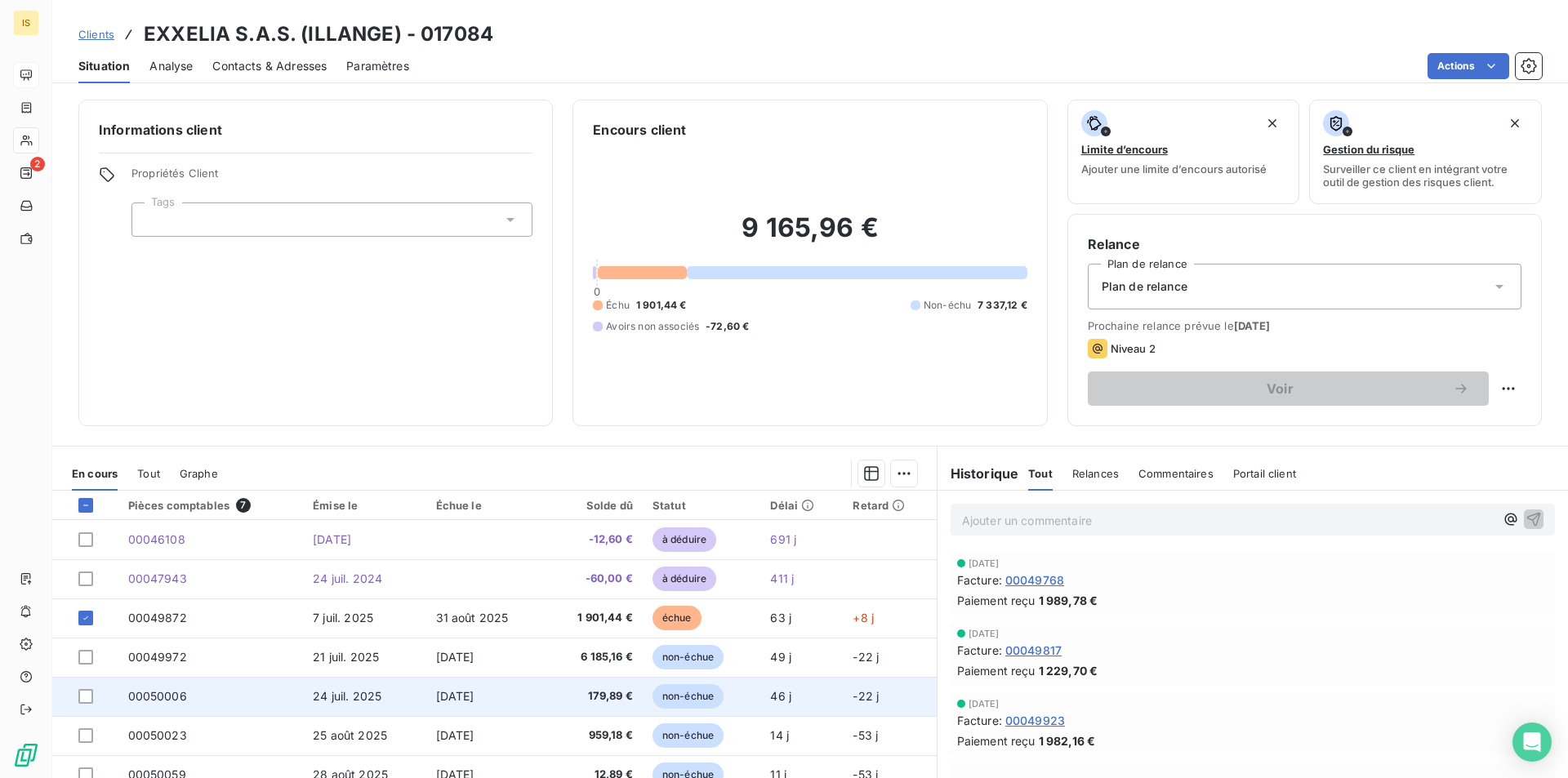
scroll to position [76, 0]
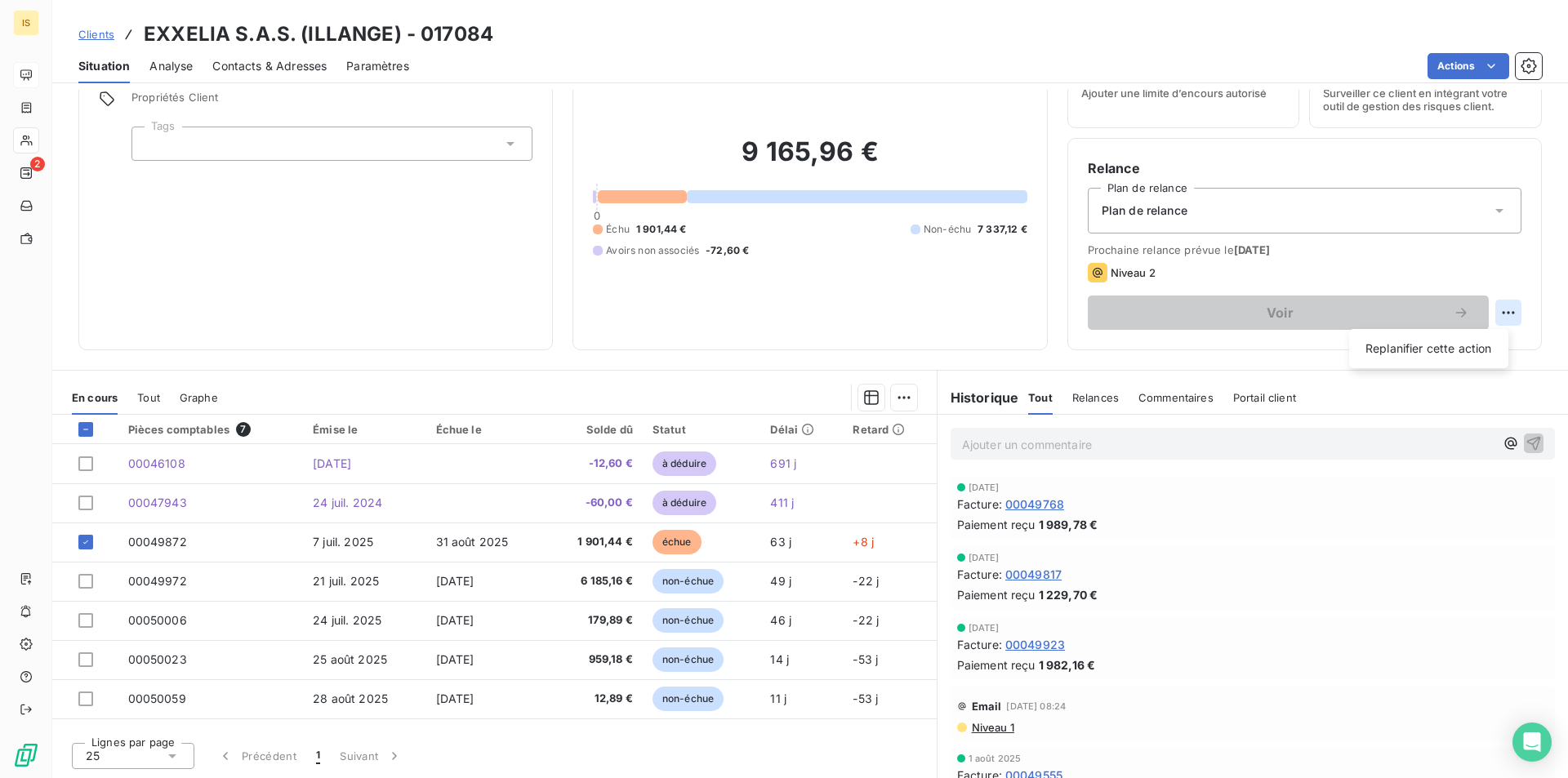
click at [1488, 308] on html "IS 2 Clients EXXELIA S.A.S. (ILLANGE) - 017084 Situation Analyse Contacts & Adr…" at bounding box center [784, 389] width 1568 height 778
click at [1446, 352] on div "Replanifier cette action" at bounding box center [1428, 348] width 146 height 26
select select "8"
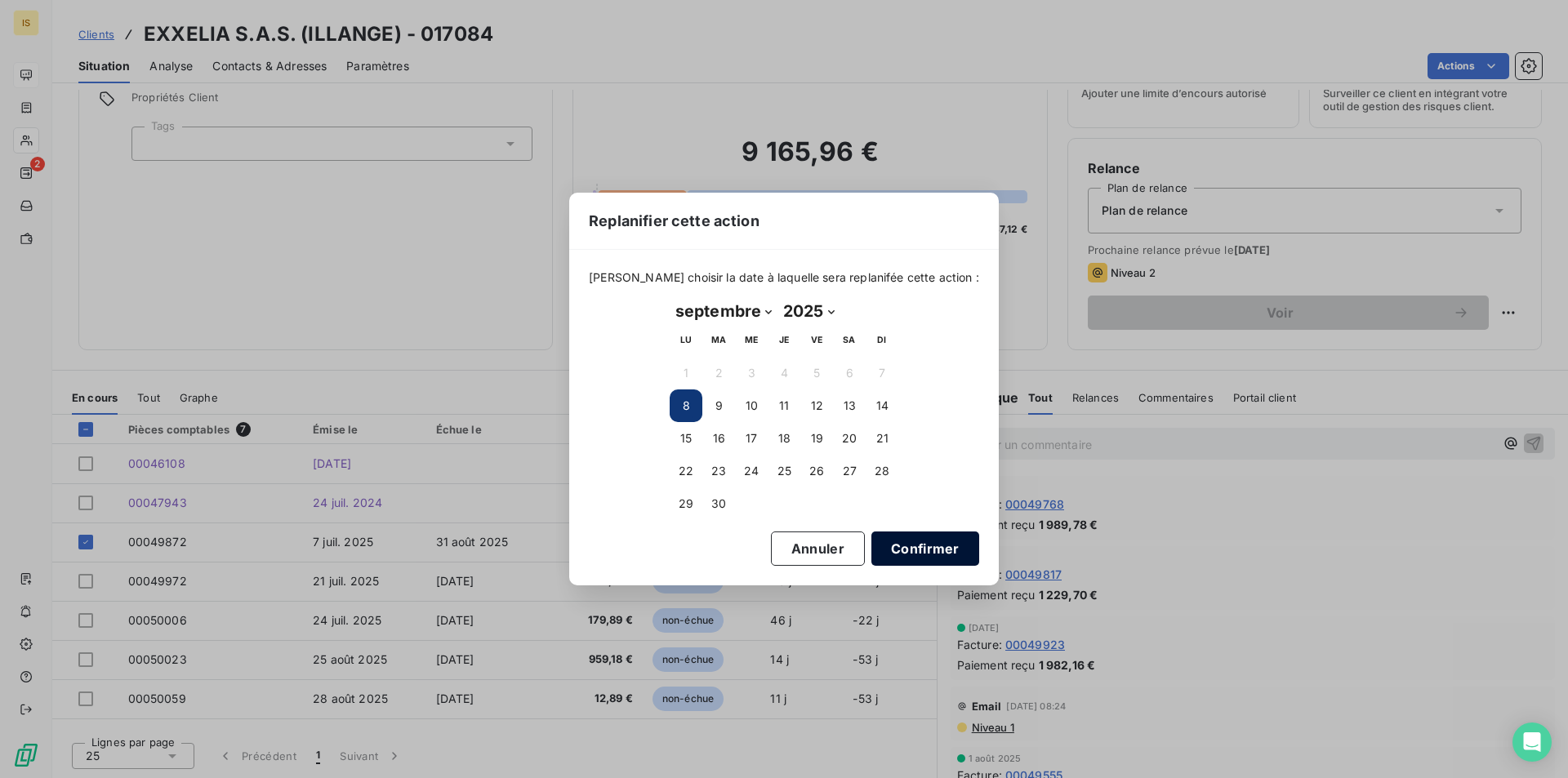
click at [872, 546] on button "Confirmer" at bounding box center [926, 548] width 108 height 34
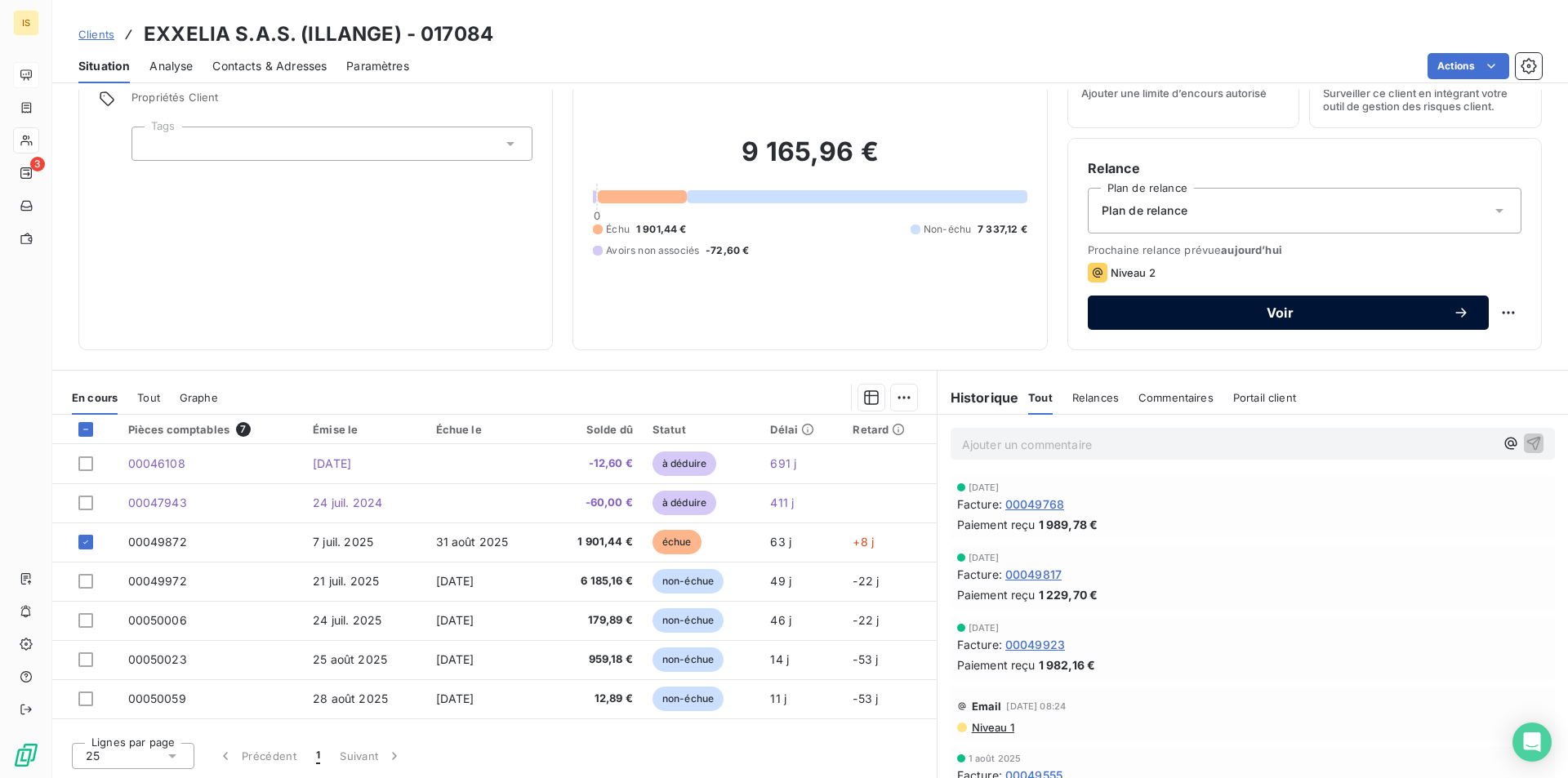
click at [1234, 309] on span "Voir" at bounding box center [1279, 313] width 345 height 13
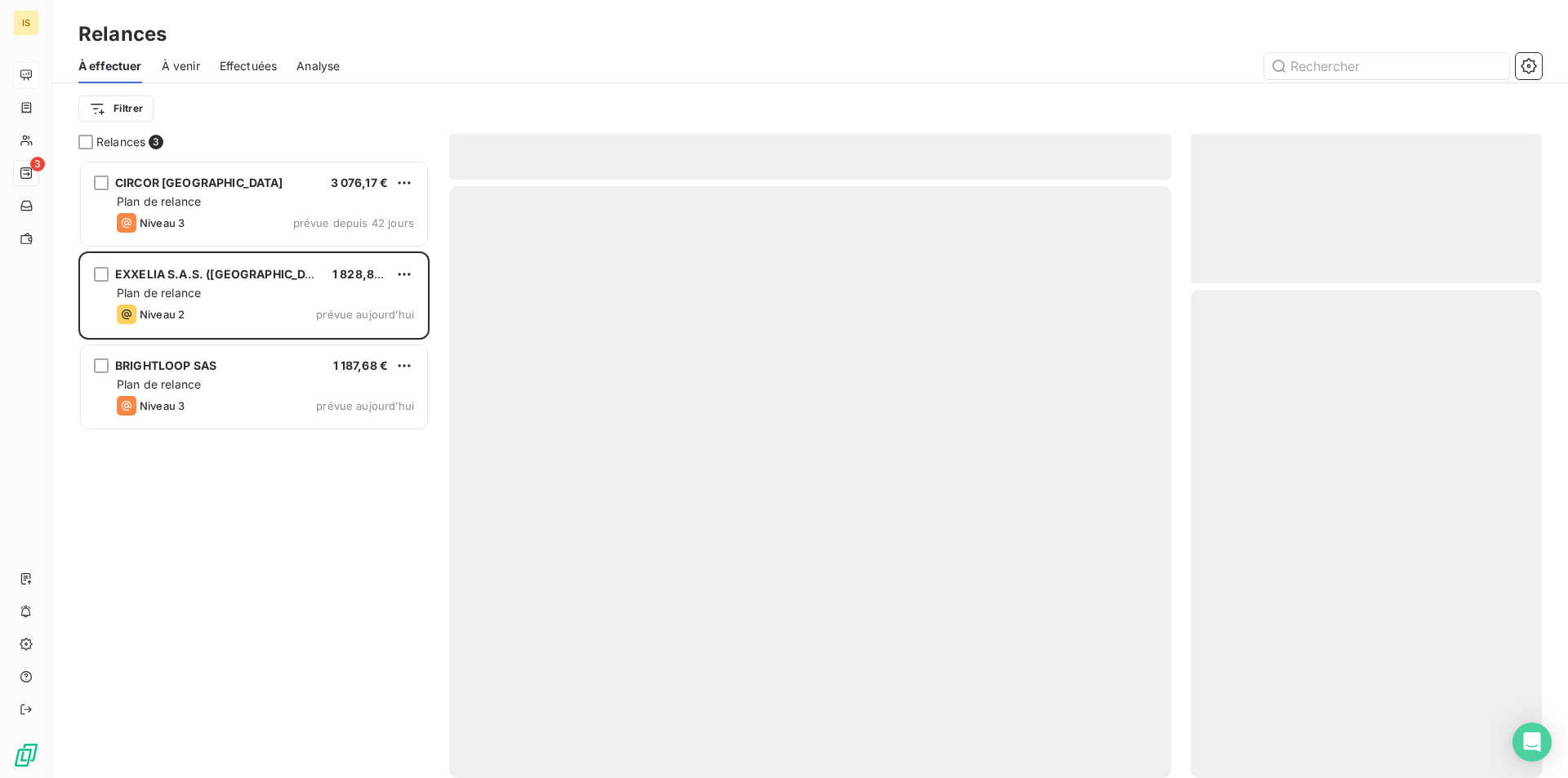
scroll to position [606, 339]
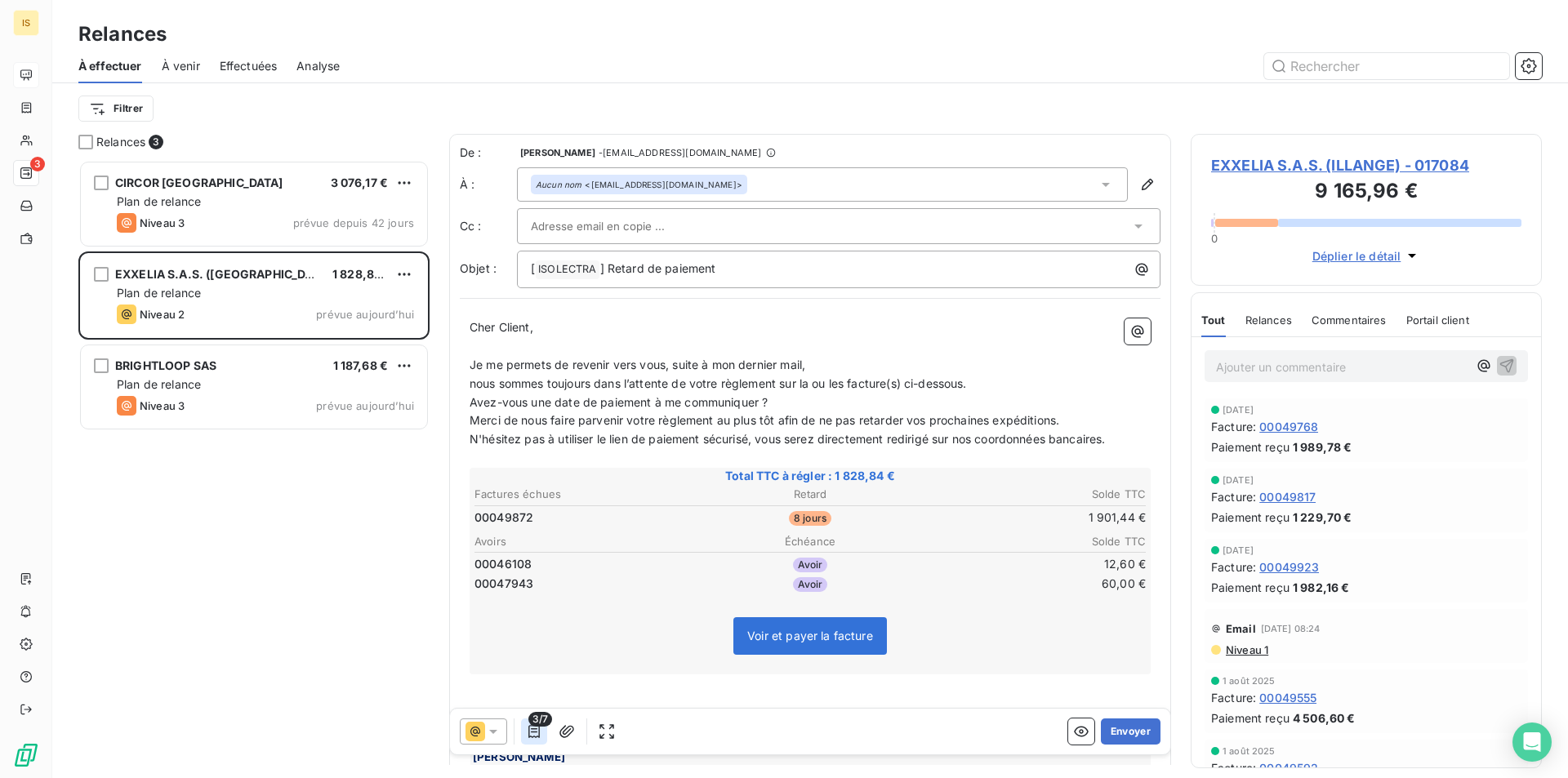
click at [534, 728] on icon "button" at bounding box center [534, 731] width 17 height 17
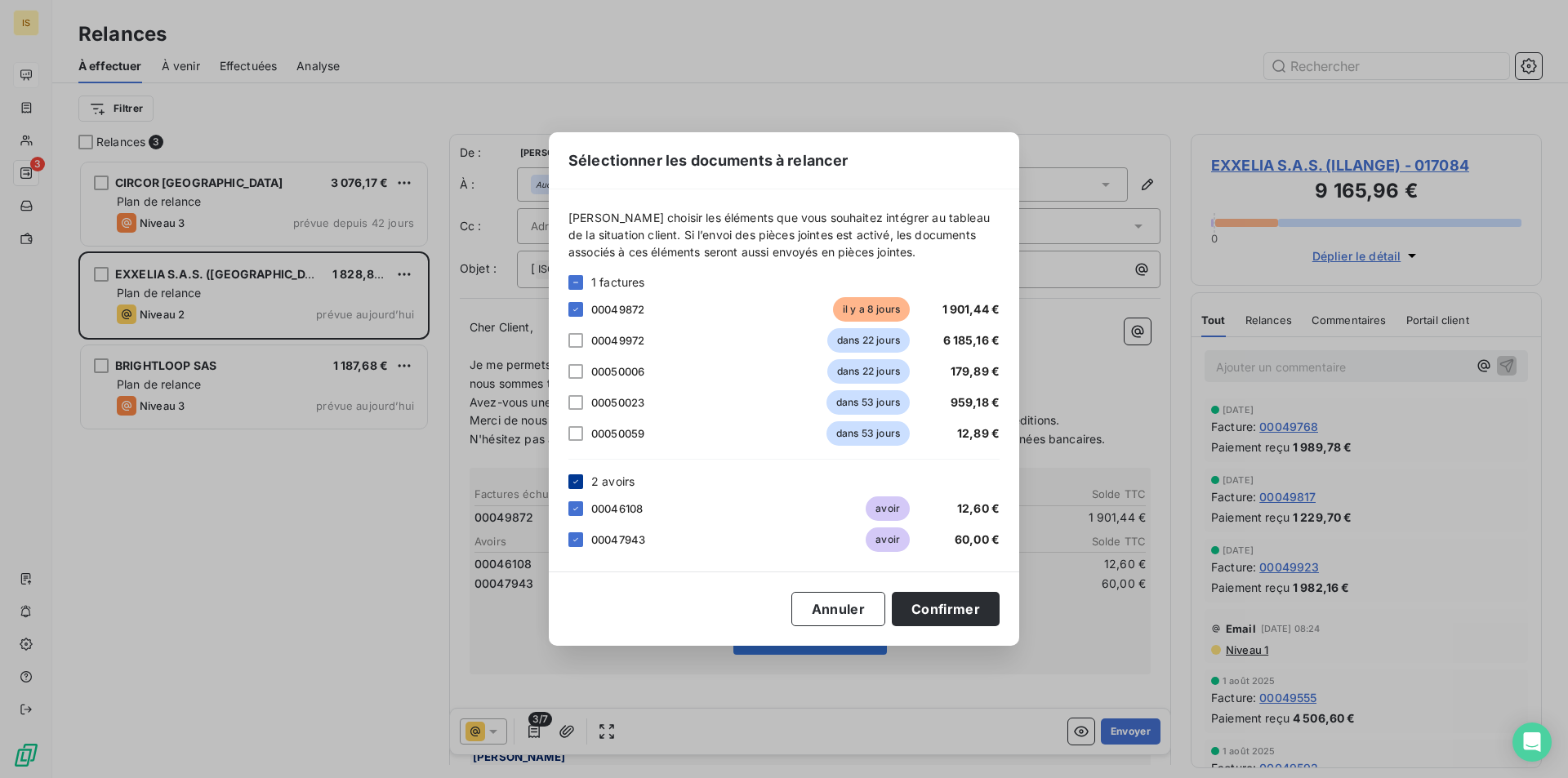
click at [577, 484] on icon at bounding box center [575, 481] width 10 height 10
click at [939, 597] on button "Confirmer" at bounding box center [946, 609] width 108 height 34
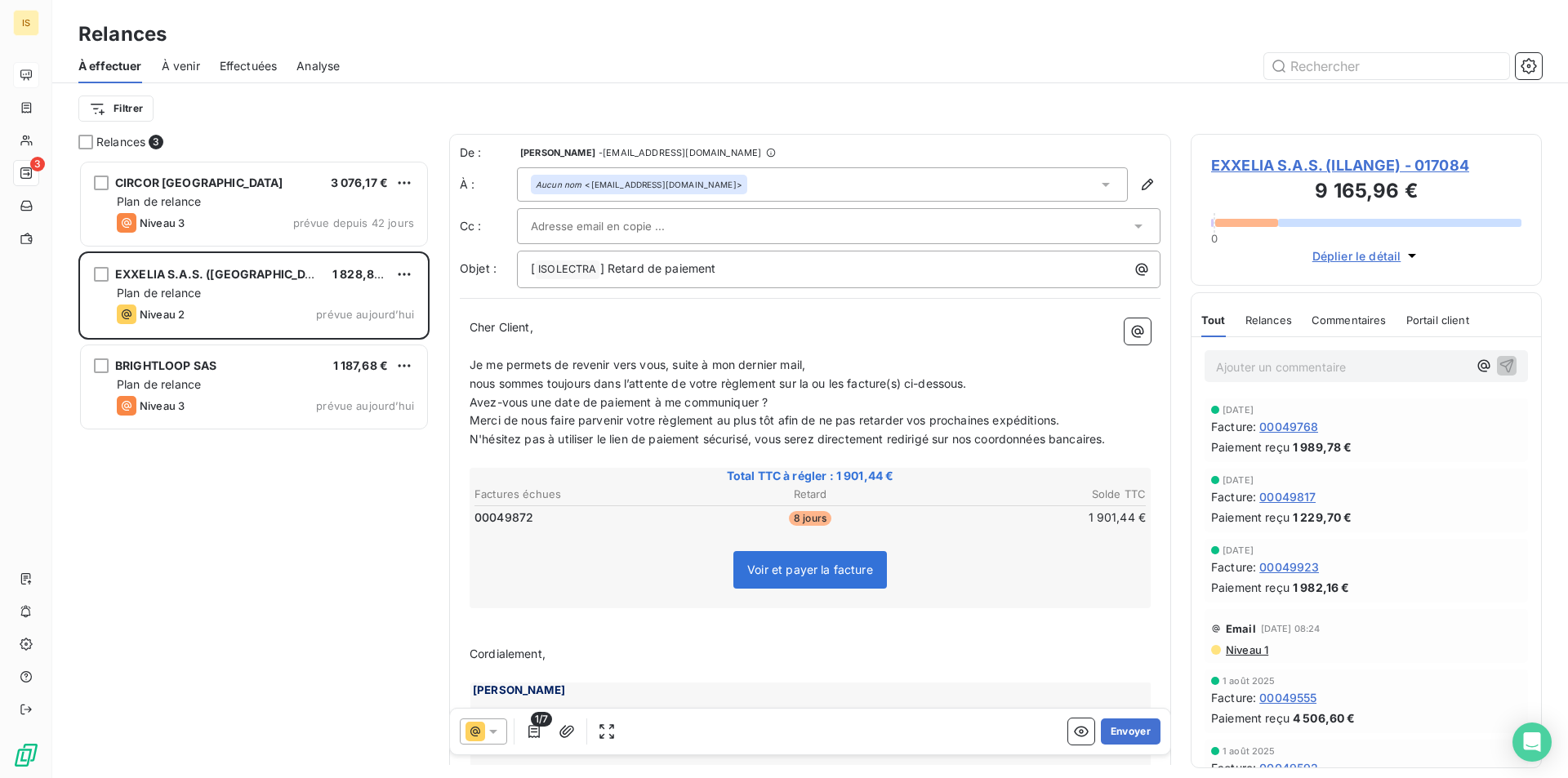
click at [481, 732] on icon at bounding box center [475, 731] width 20 height 20
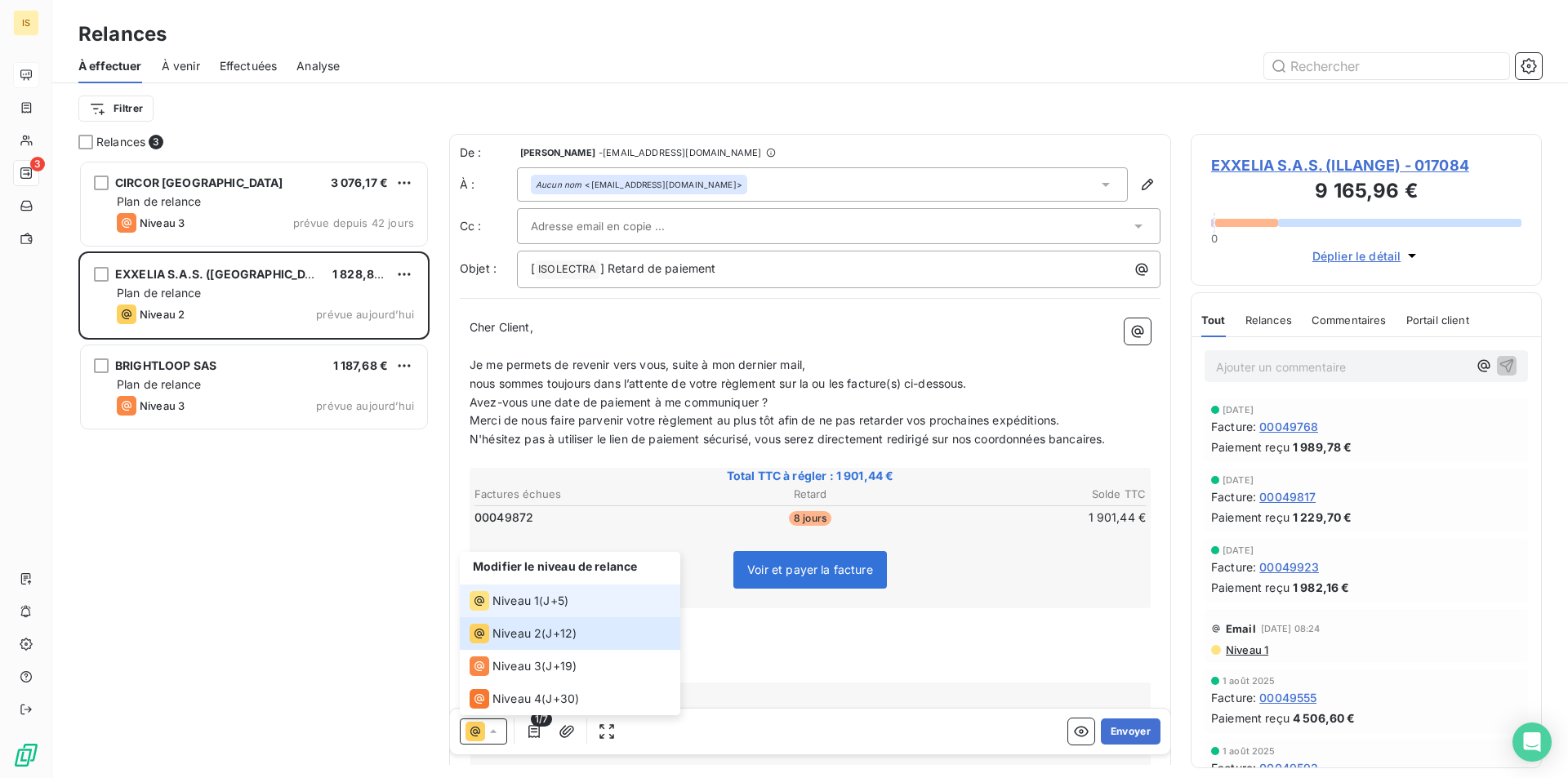
click at [518, 599] on span "Niveau 1" at bounding box center [516, 601] width 47 height 17
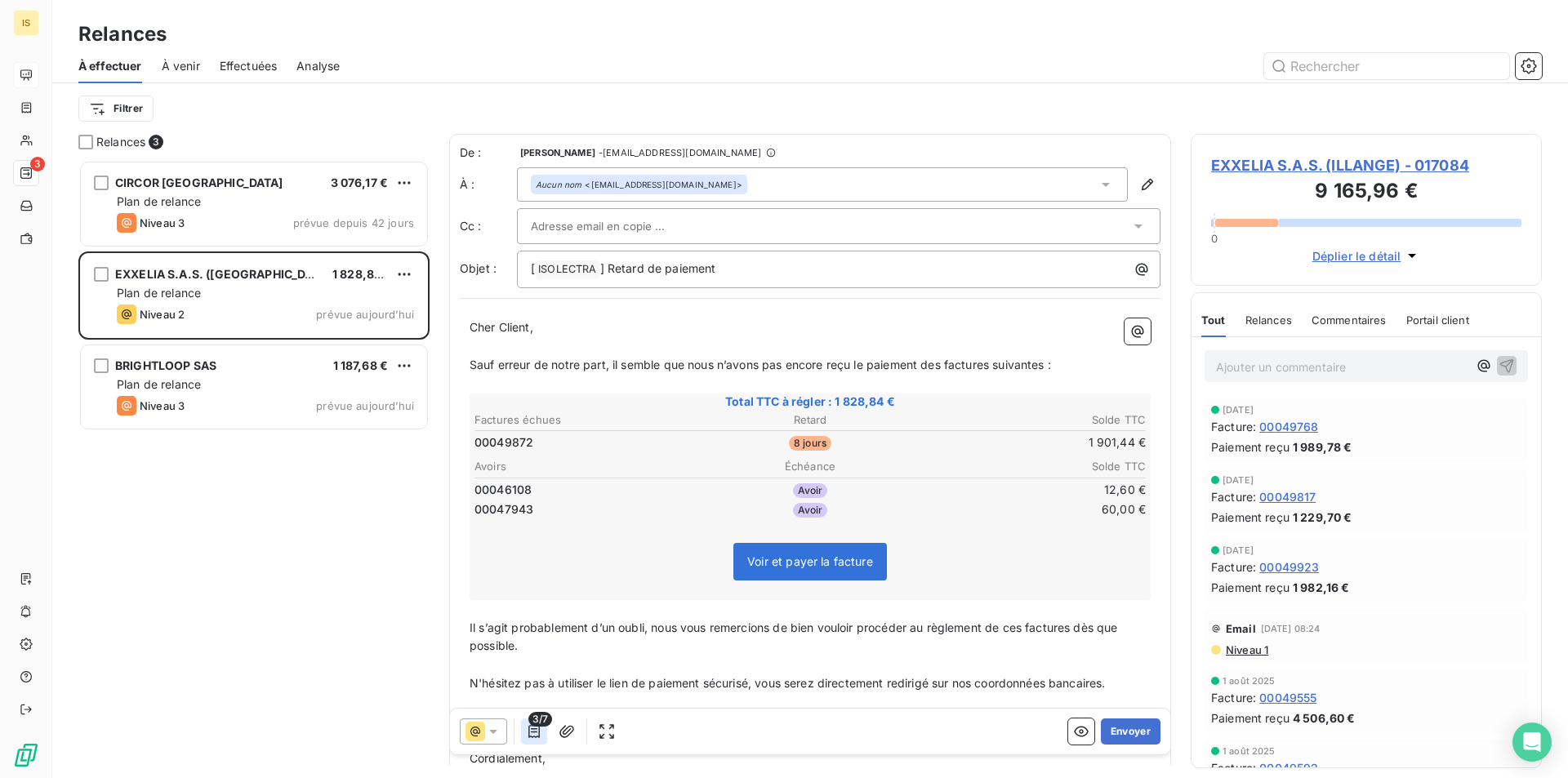
click at [529, 733] on icon "button" at bounding box center [534, 731] width 11 height 13
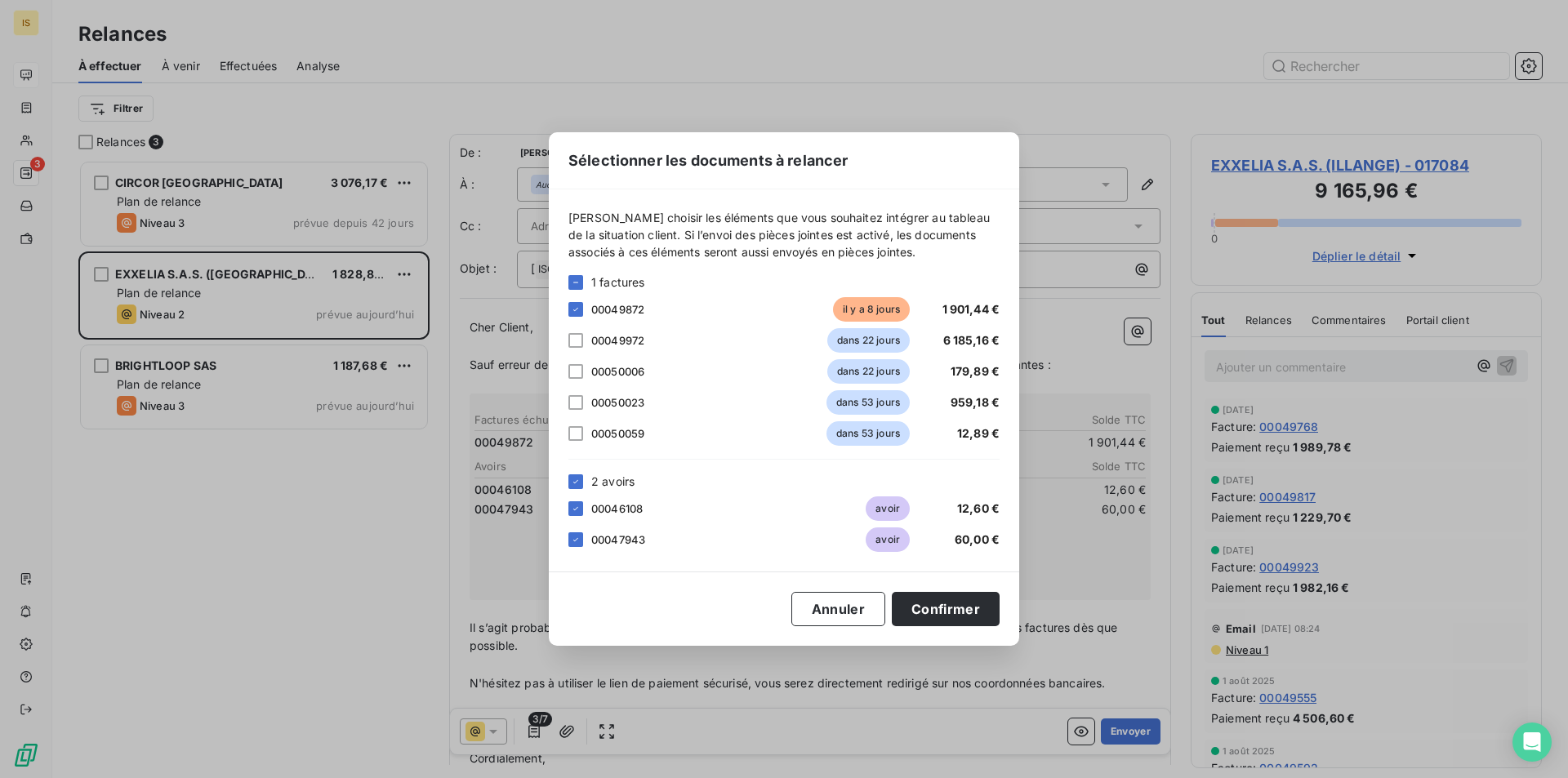
click at [583, 477] on div "2 avoirs" at bounding box center [783, 481] width 431 height 17
click at [576, 483] on icon at bounding box center [575, 481] width 10 height 10
click at [978, 615] on button "Confirmer" at bounding box center [946, 609] width 108 height 34
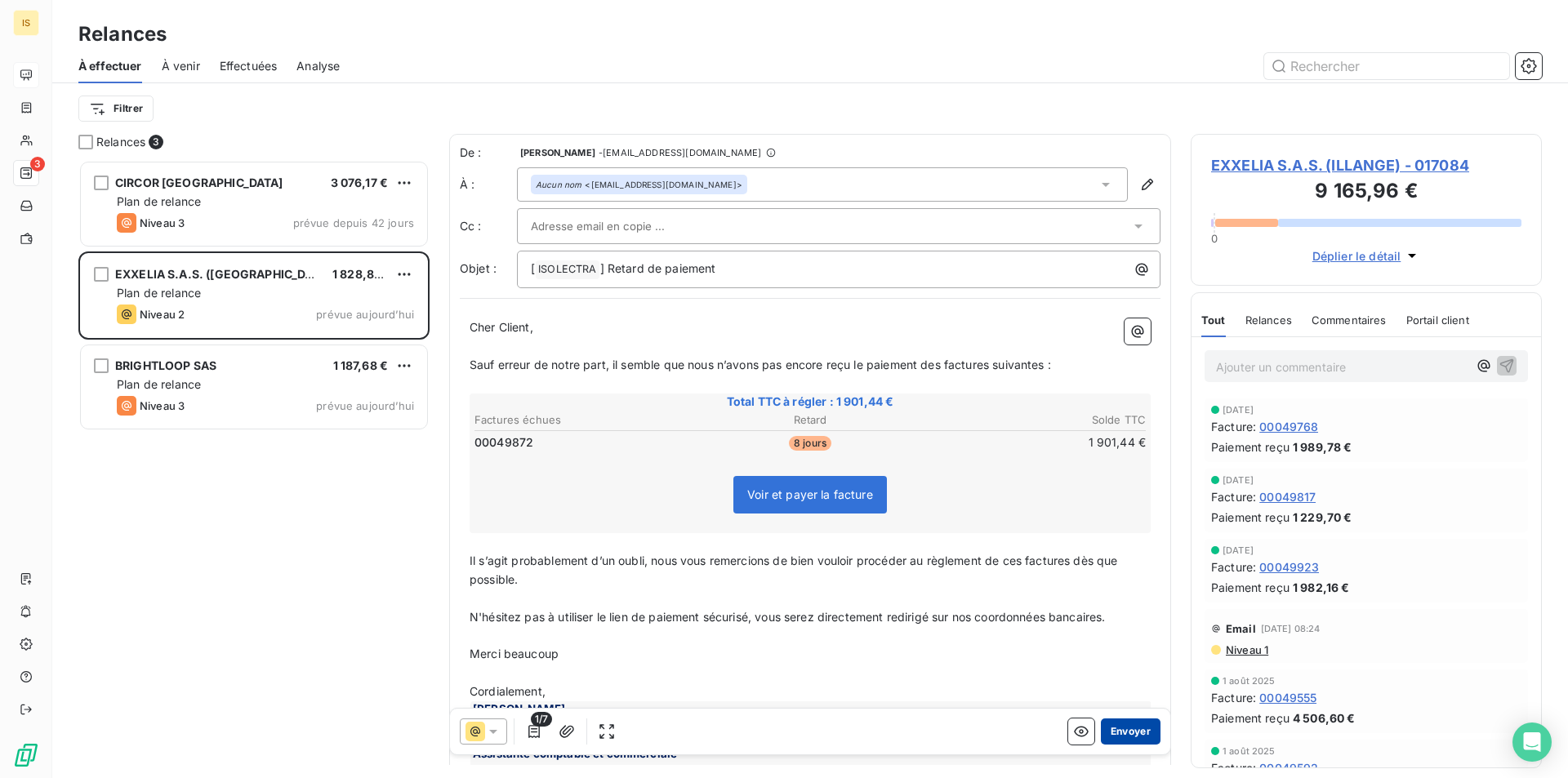
click at [1126, 742] on button "Envoyer" at bounding box center [1130, 731] width 60 height 26
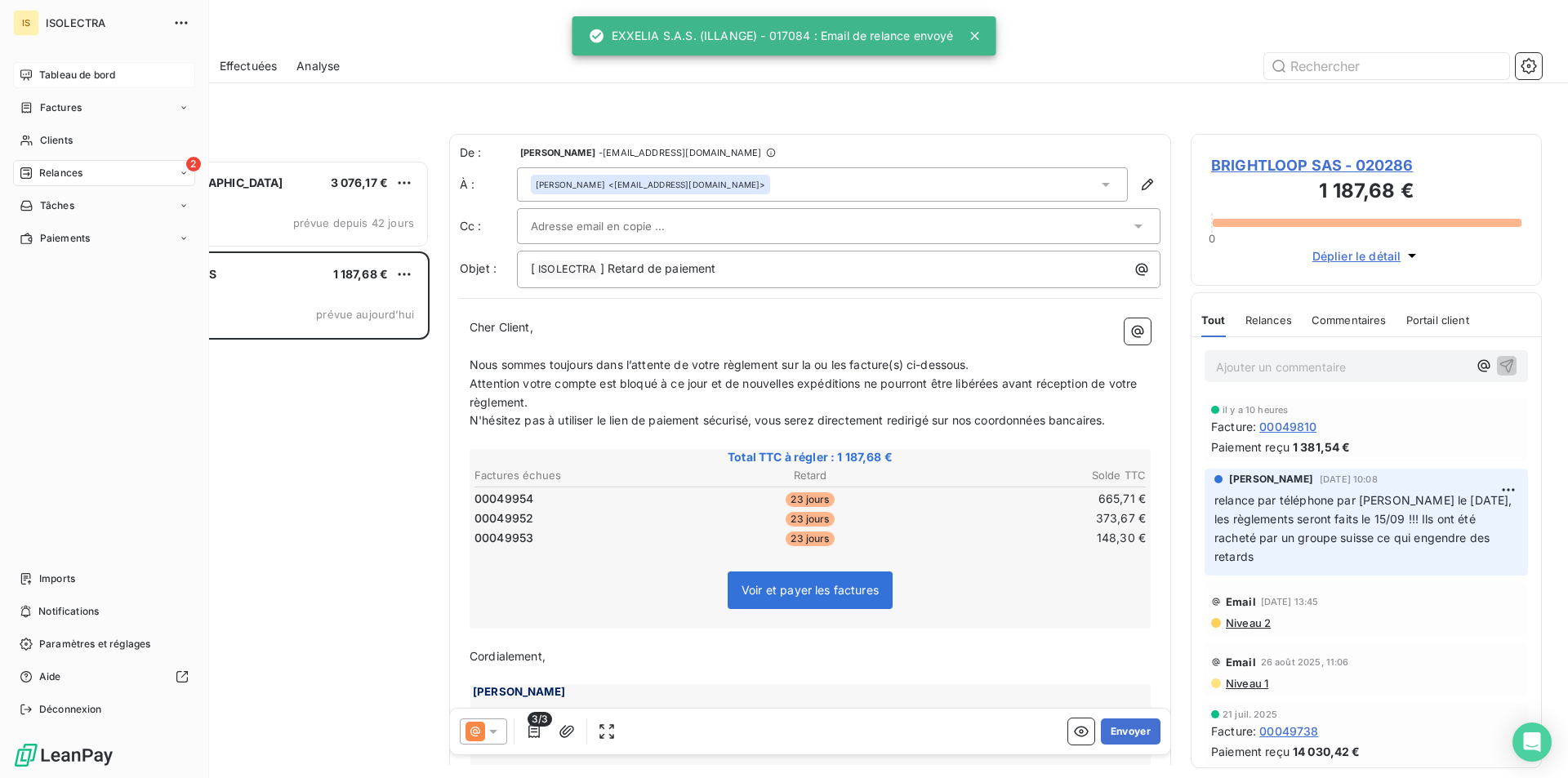
click at [74, 87] on div "Tableau de bord" at bounding box center [104, 75] width 182 height 26
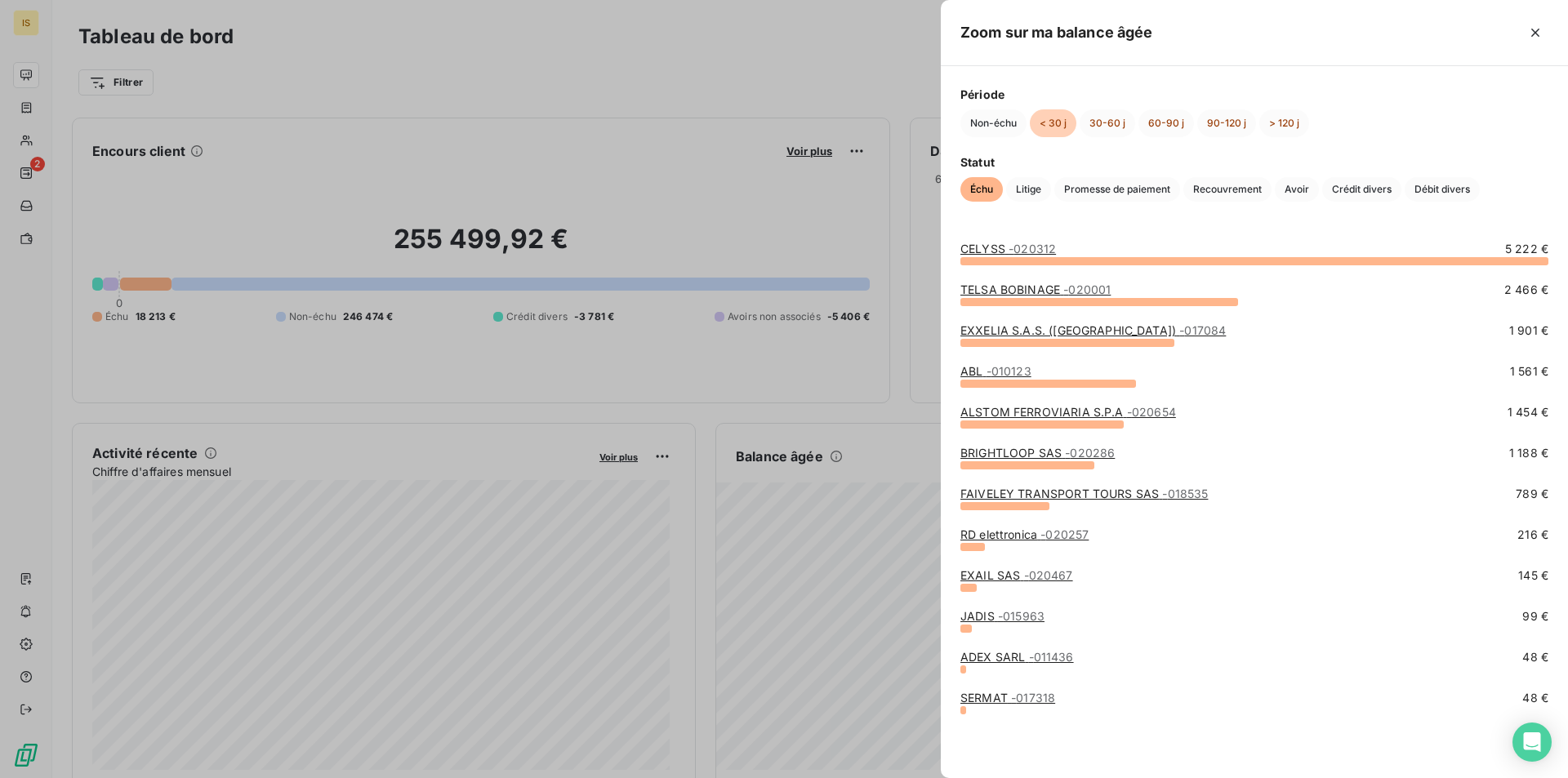
click at [989, 369] on span "- 010123" at bounding box center [1008, 370] width 45 height 14
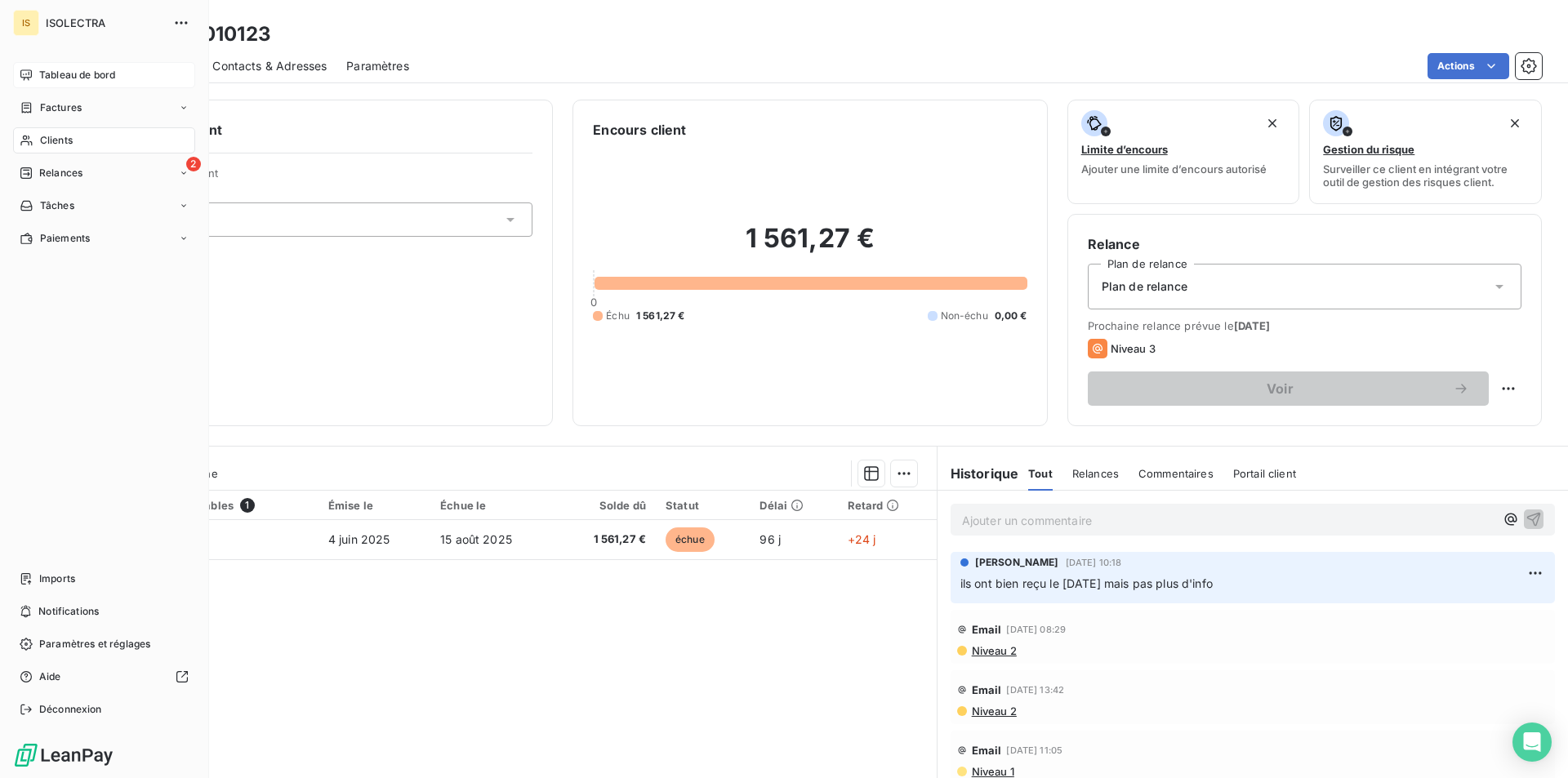
click at [63, 86] on div "Tableau de bord" at bounding box center [104, 75] width 182 height 26
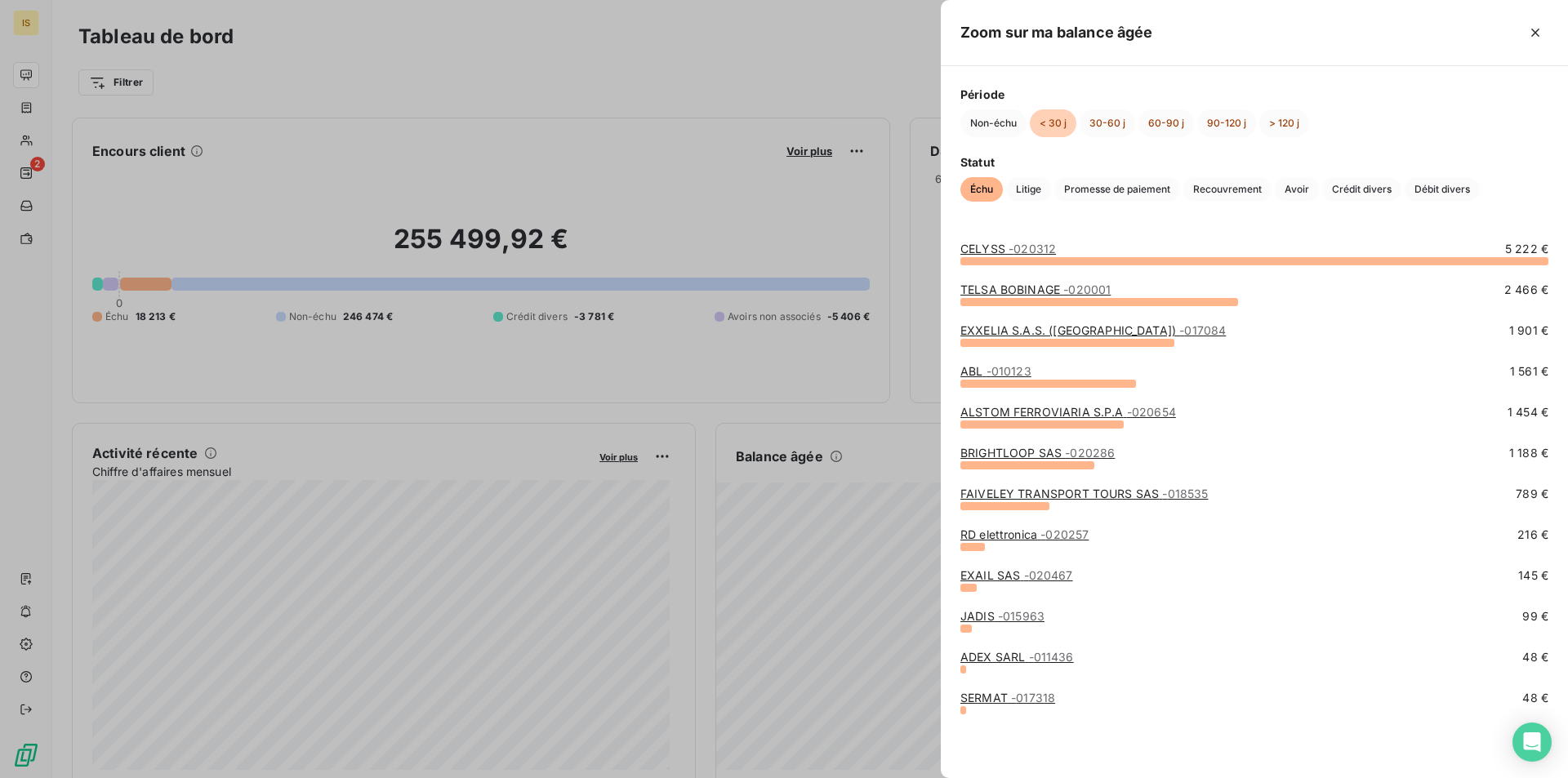
click at [869, 589] on div at bounding box center [784, 389] width 1568 height 778
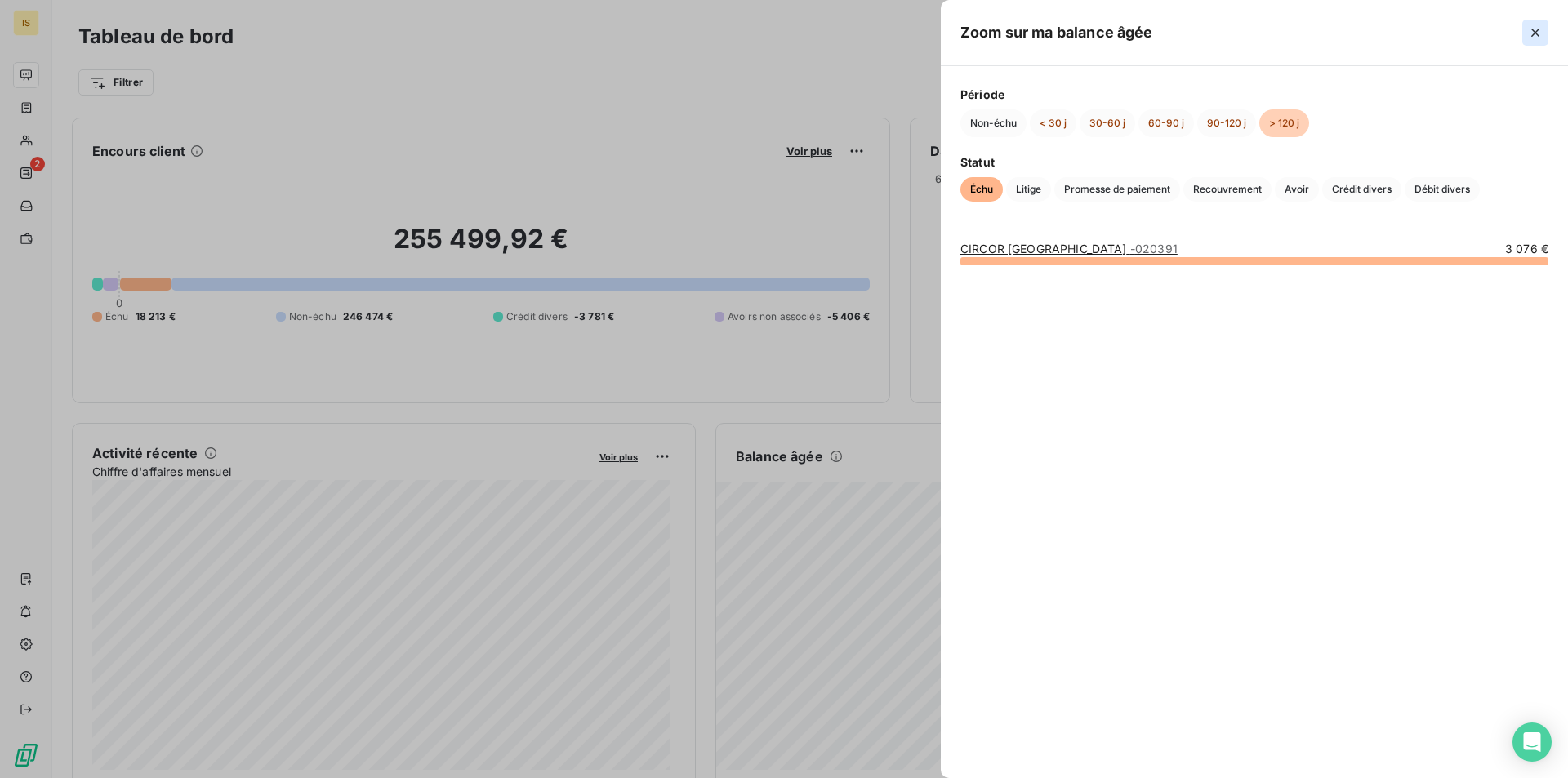
click at [1530, 33] on icon "button" at bounding box center [1535, 33] width 17 height 17
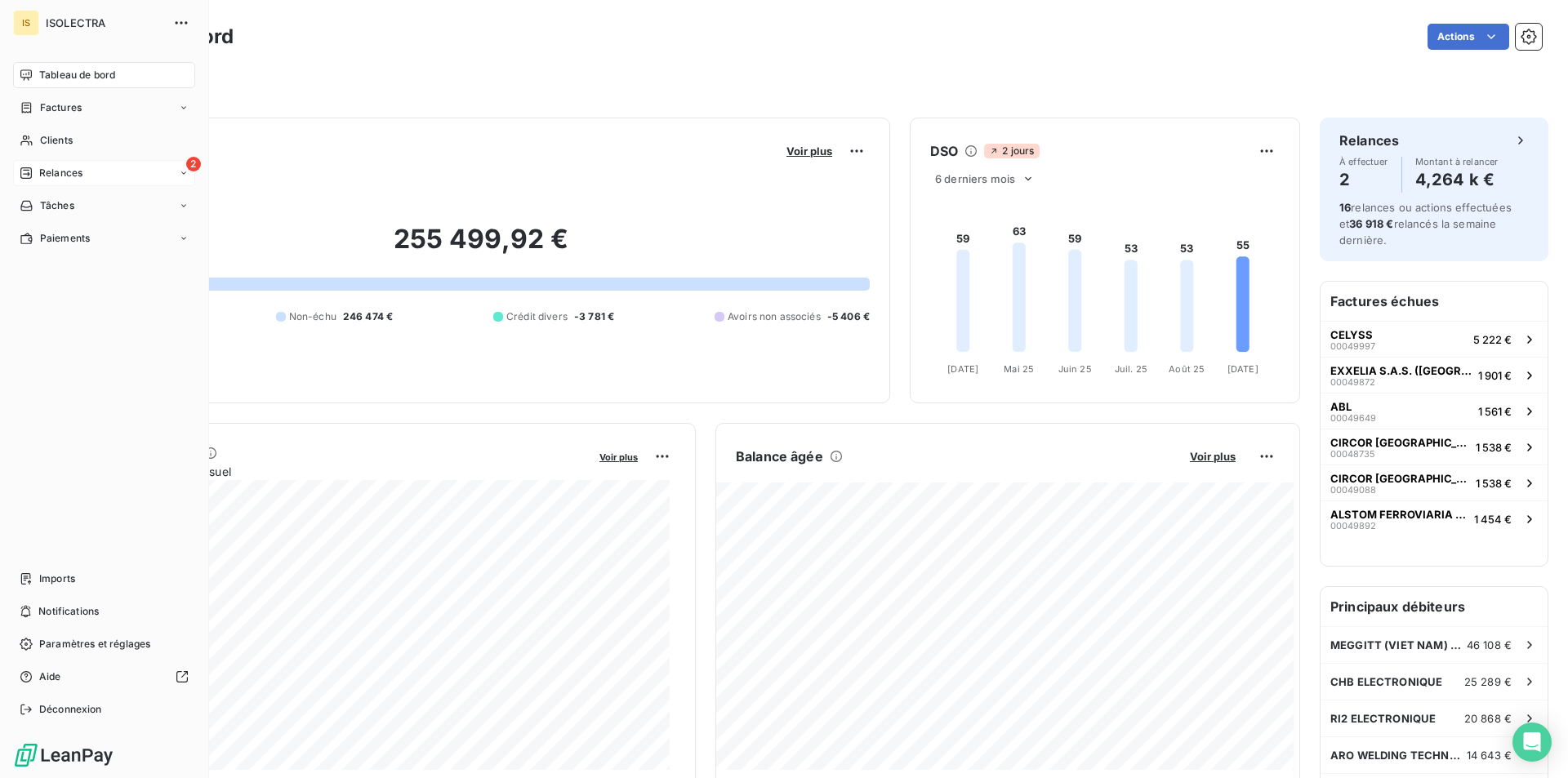
drag, startPoint x: 41, startPoint y: 167, endPoint x: 47, endPoint y: 173, distance: 8.5
click at [47, 170] on span "Relances" at bounding box center [61, 173] width 43 height 15
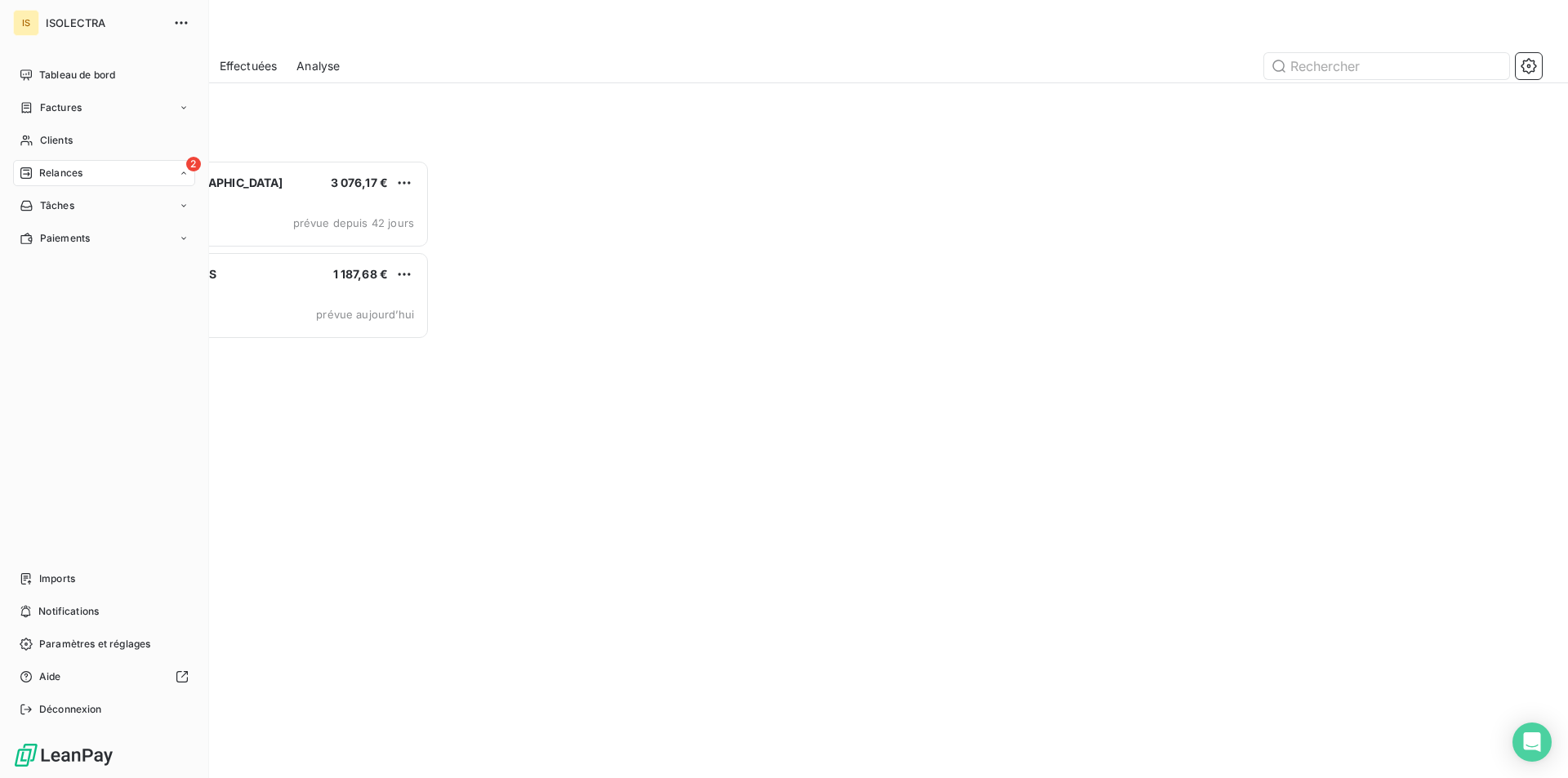
scroll to position [606, 339]
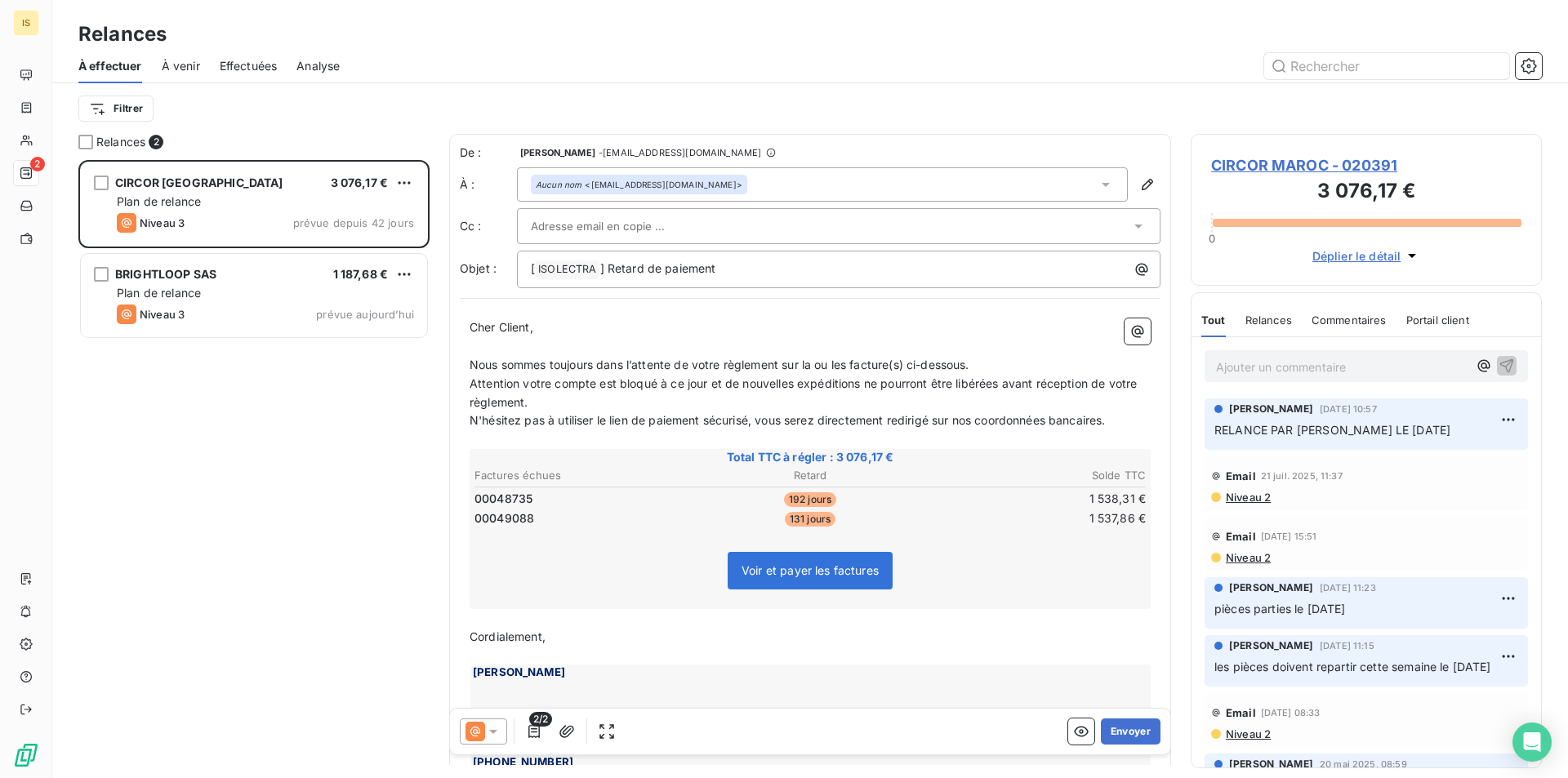
click at [261, 55] on div "Effectuées" at bounding box center [249, 66] width 58 height 34
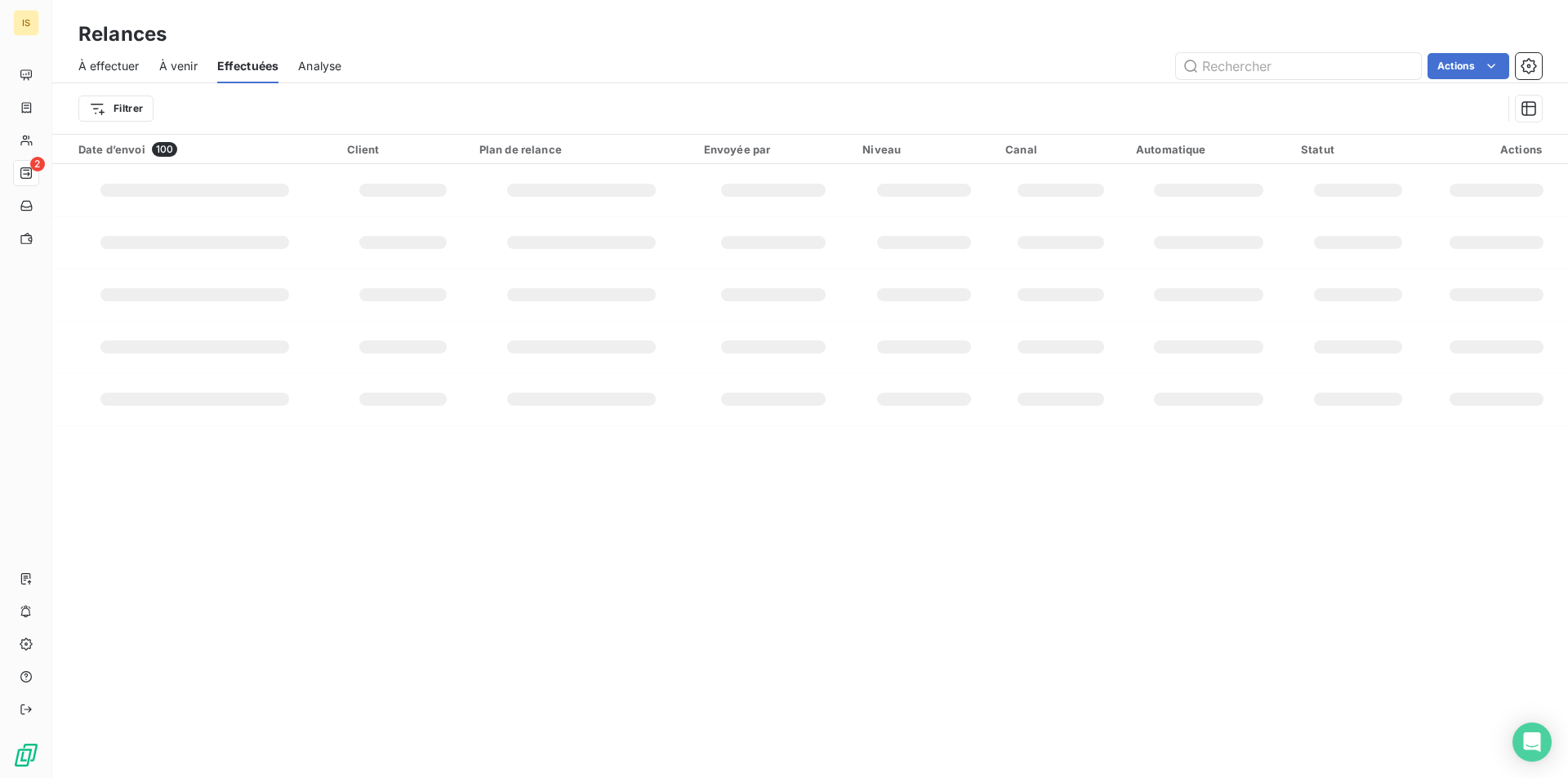
click at [192, 72] on span "À venir" at bounding box center [178, 66] width 38 height 17
